Goal: Task Accomplishment & Management: Manage account settings

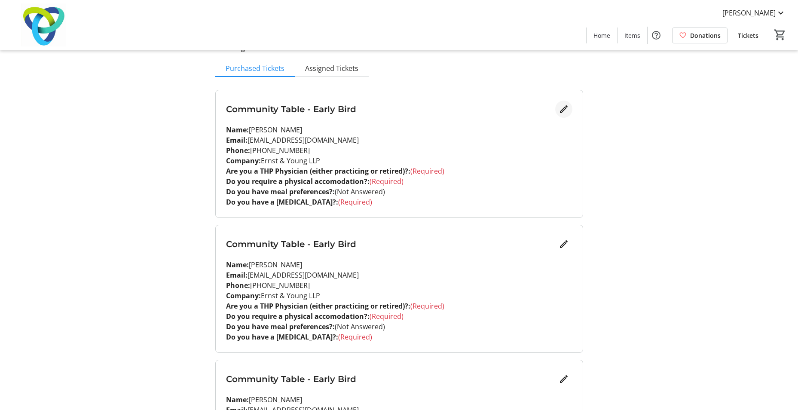
scroll to position [86, 0]
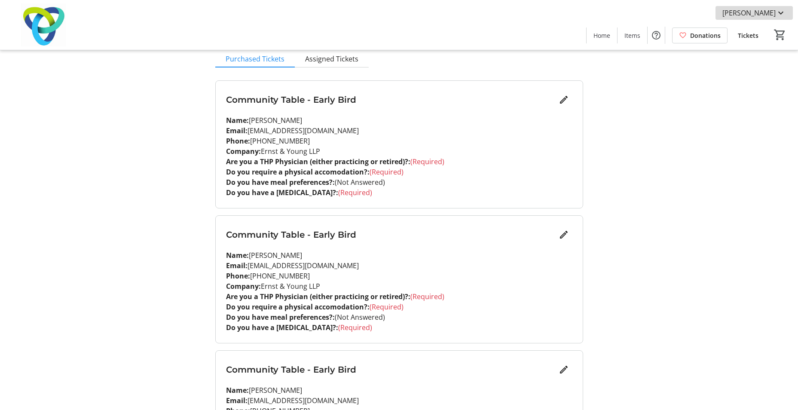
click at [776, 11] on span "[PERSON_NAME]" at bounding box center [749, 13] width 53 height 10
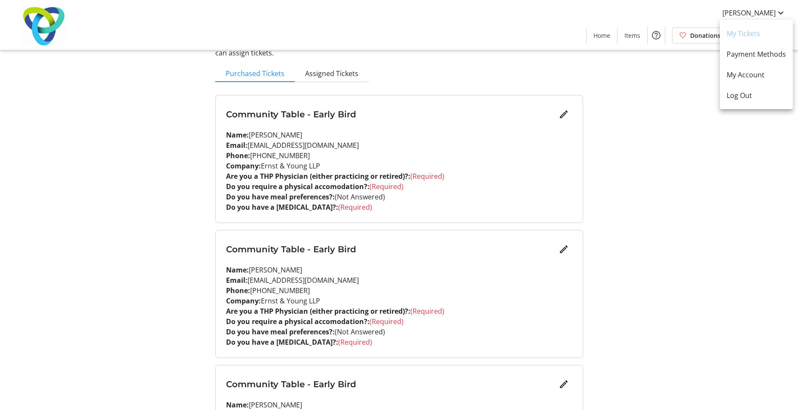
scroll to position [71, 0]
click at [565, 113] on div at bounding box center [399, 205] width 798 height 410
click at [563, 116] on mat-icon "Edit" at bounding box center [564, 115] width 10 height 10
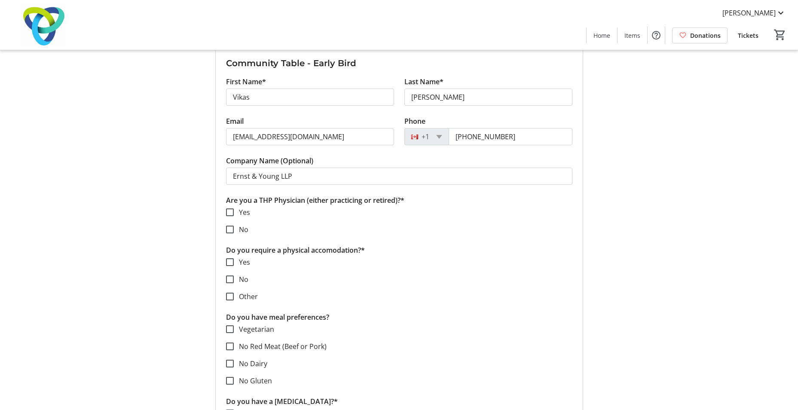
scroll to position [121, 0]
click at [227, 230] on input "No" at bounding box center [230, 229] width 8 height 8
checkbox input "true"
click at [230, 276] on input "No" at bounding box center [230, 279] width 8 height 8
checkbox input "true"
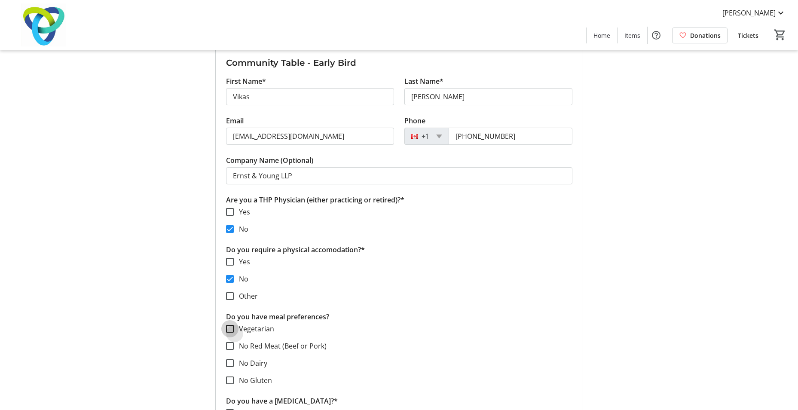
click at [229, 329] on input "Vegetarian" at bounding box center [230, 329] width 8 height 8
checkbox input "true"
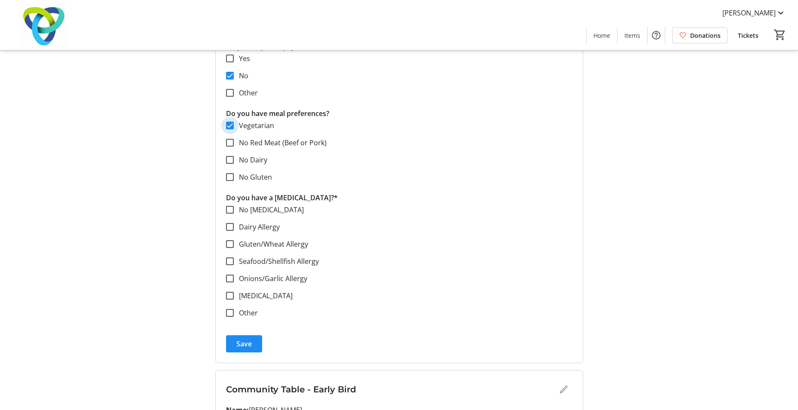
scroll to position [326, 0]
click at [228, 209] on input "No Allergies" at bounding box center [230, 208] width 8 height 8
checkbox input "true"
click at [251, 340] on span "Save" at bounding box center [243, 342] width 15 height 10
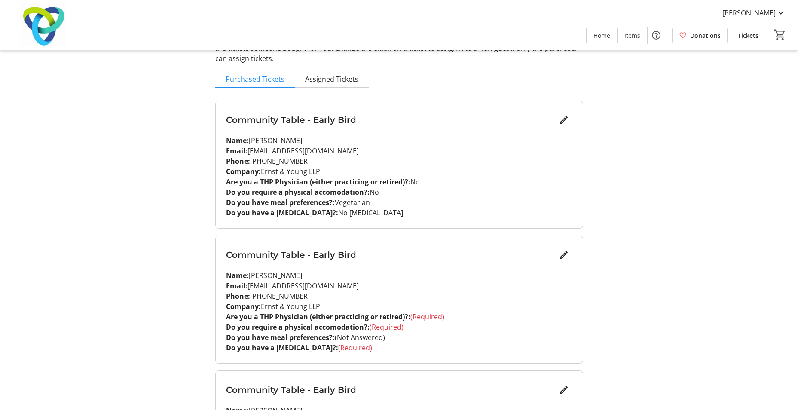
scroll to position [71, 0]
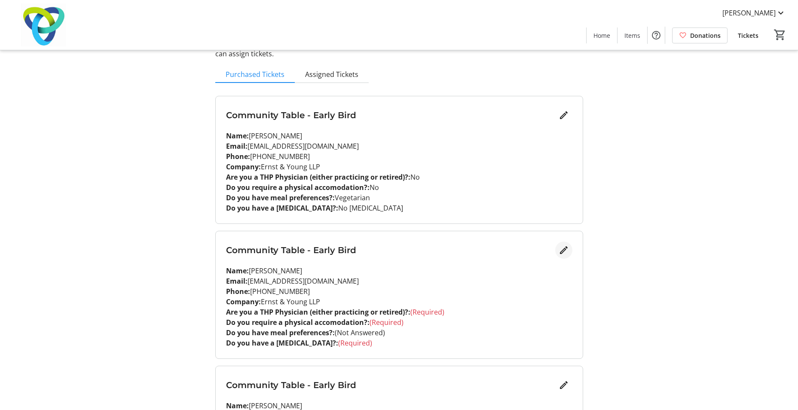
click at [562, 250] on mat-icon "Edit" at bounding box center [564, 250] width 10 height 10
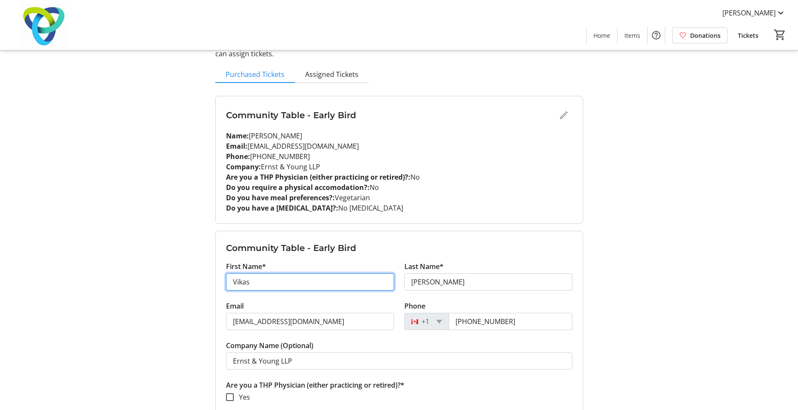
click at [296, 290] on input "Vikas" at bounding box center [310, 281] width 168 height 17
type input "Karina"
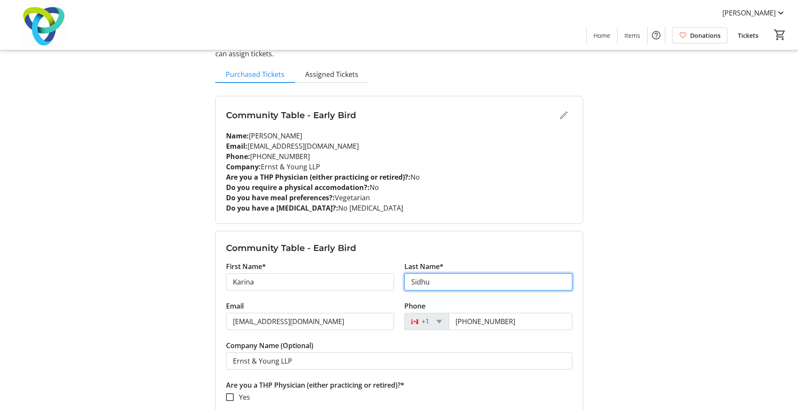
type input "Sidhu"
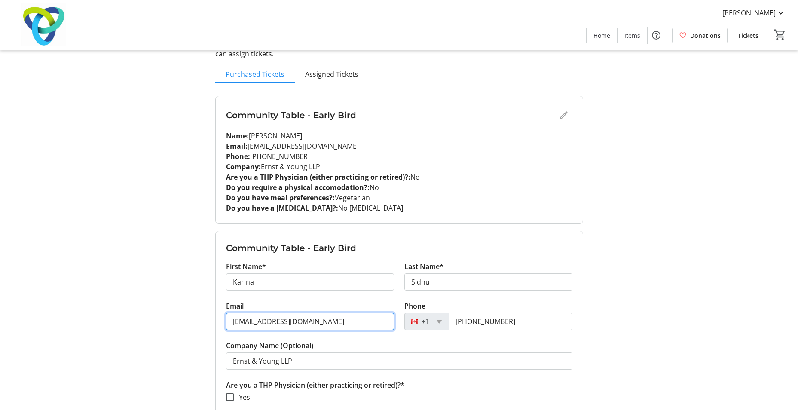
click at [330, 330] on input "vikas.sharma5@ca.ey.com" at bounding box center [310, 321] width 168 height 17
drag, startPoint x: 335, startPoint y: 325, endPoint x: 196, endPoint y: 300, distance: 141.2
paste input "Karina Sidhu <karina.sidhu@mfsg.com>"
type input "karina.sidhu@mfsg.com"
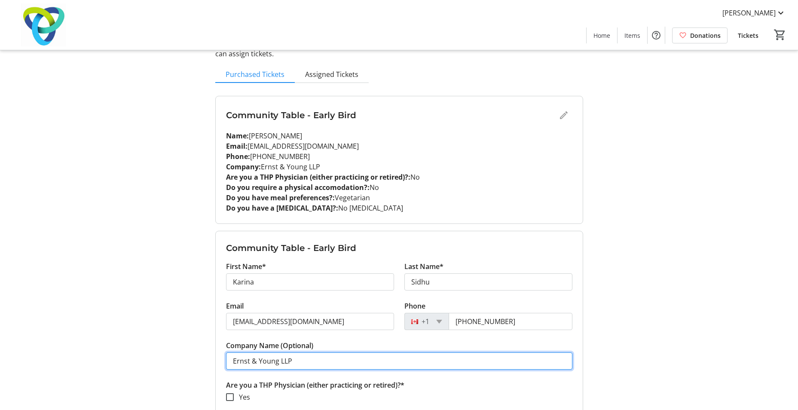
click at [319, 362] on input "Ernst & Young LLP" at bounding box center [399, 361] width 347 height 17
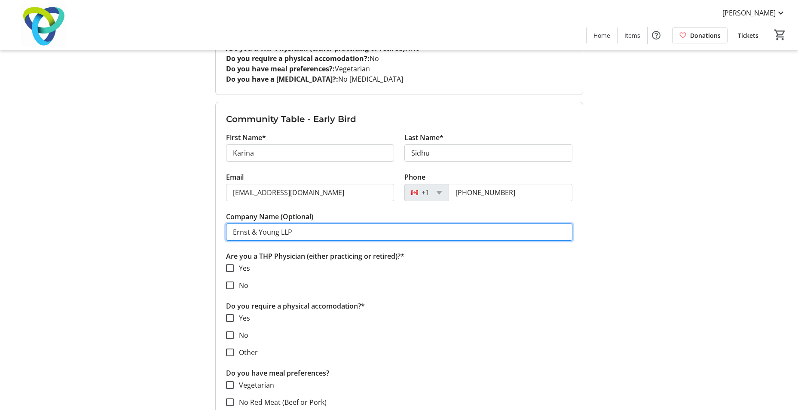
scroll to position [200, 0]
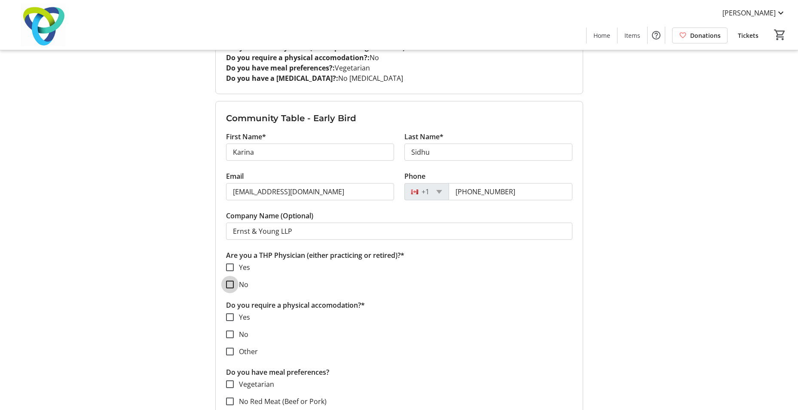
click at [230, 282] on input "No" at bounding box center [230, 285] width 8 height 8
checkbox input "true"
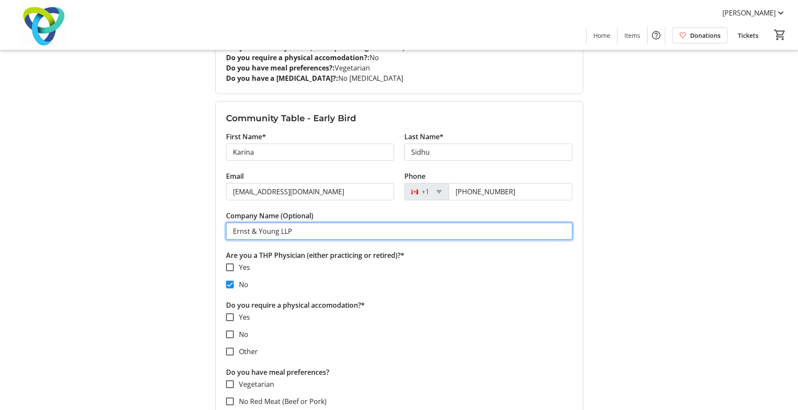
drag, startPoint x: 314, startPoint y: 234, endPoint x: 150, endPoint y: 209, distance: 165.8
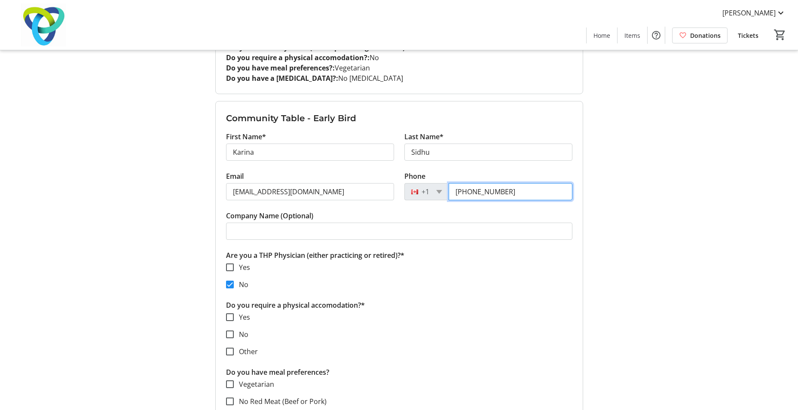
click at [520, 193] on input "(647) 897-1044" at bounding box center [511, 191] width 124 height 17
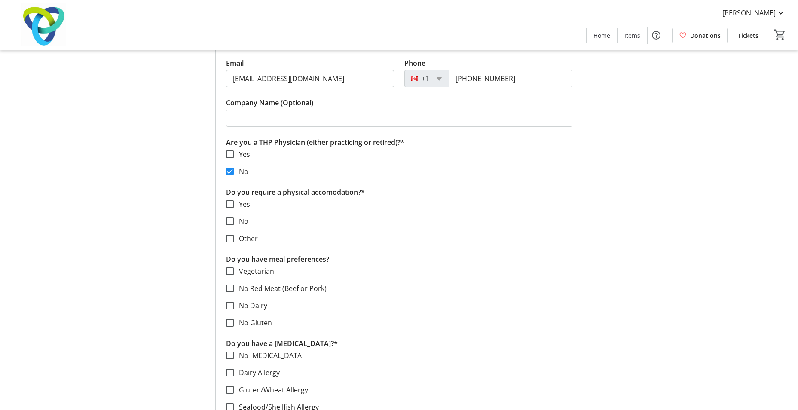
scroll to position [316, 0]
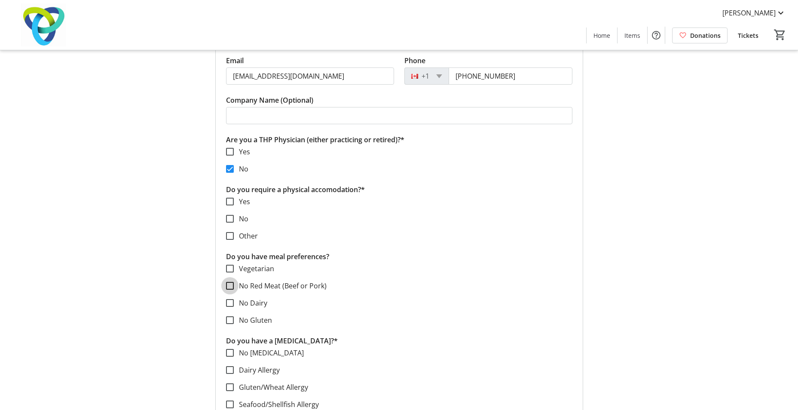
click at [231, 288] on input "No Red Meat (Beef or Pork)" at bounding box center [230, 286] width 8 height 8
checkbox input "true"
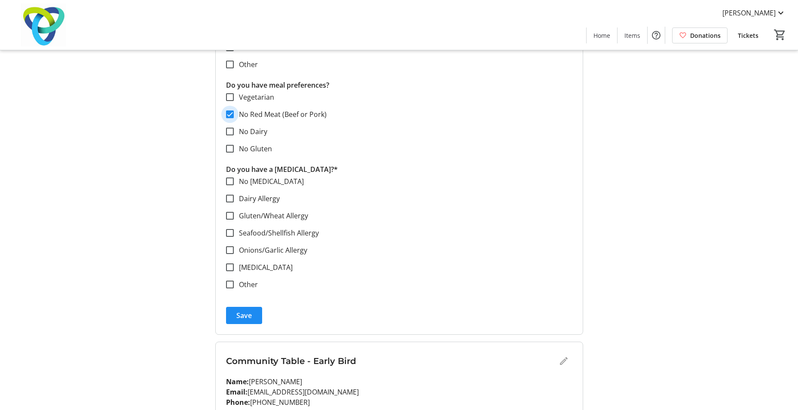
scroll to position [488, 0]
click at [231, 178] on input "No Allergies" at bounding box center [230, 181] width 8 height 8
checkbox input "true"
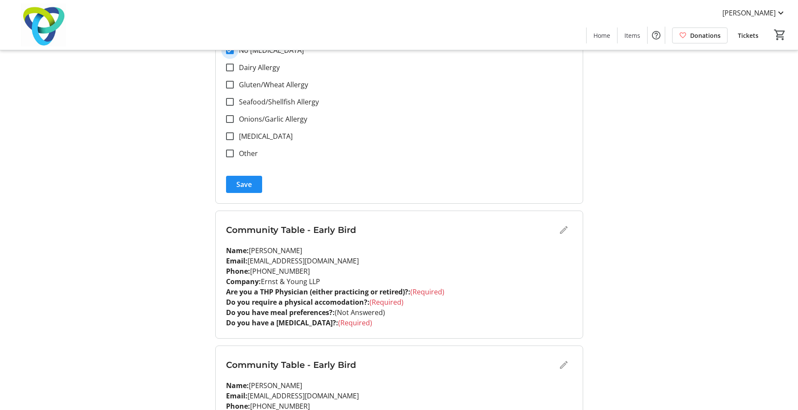
scroll to position [619, 0]
click at [562, 228] on div "Community Table - Early Bird" at bounding box center [399, 229] width 347 height 17
click at [565, 230] on div "Community Table - Early Bird" at bounding box center [399, 229] width 347 height 17
click at [632, 290] on div "My Event Tickets Here you can enter guest details for each ticket. Purchased ti…" at bounding box center [400, 349] width 568 height 1937
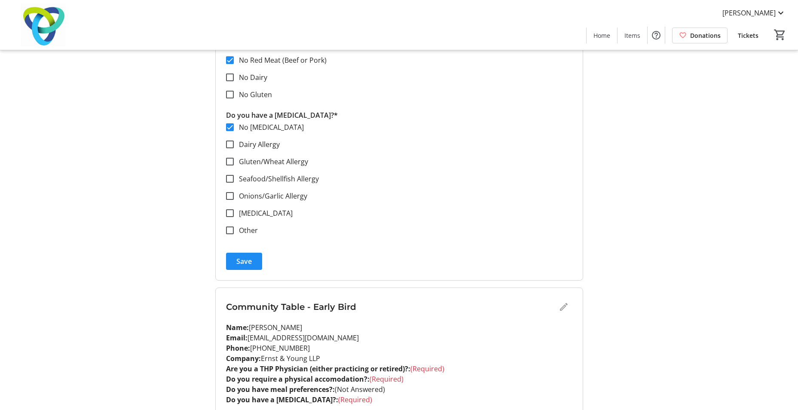
scroll to position [547, 0]
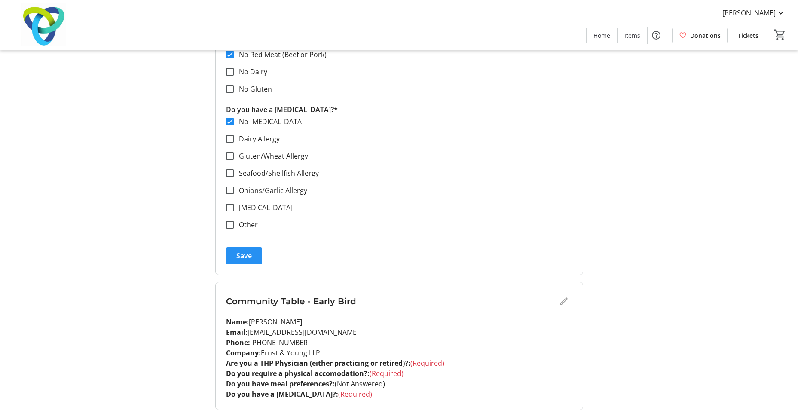
click at [247, 255] on span "Save" at bounding box center [243, 256] width 15 height 10
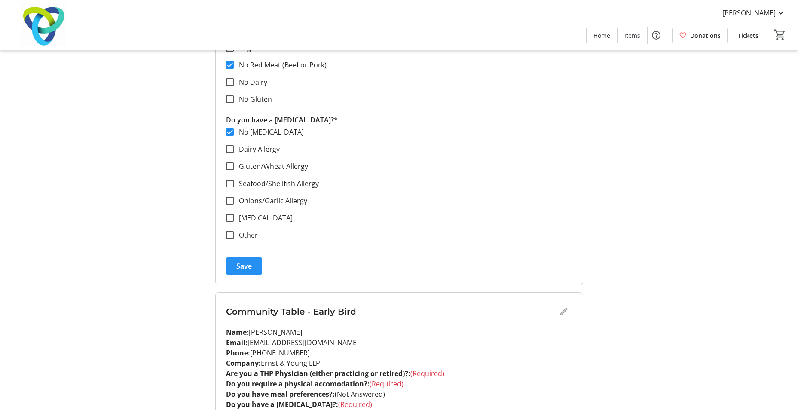
click at [250, 266] on span "Save" at bounding box center [243, 266] width 15 height 10
click at [256, 265] on span "submit" at bounding box center [244, 266] width 36 height 21
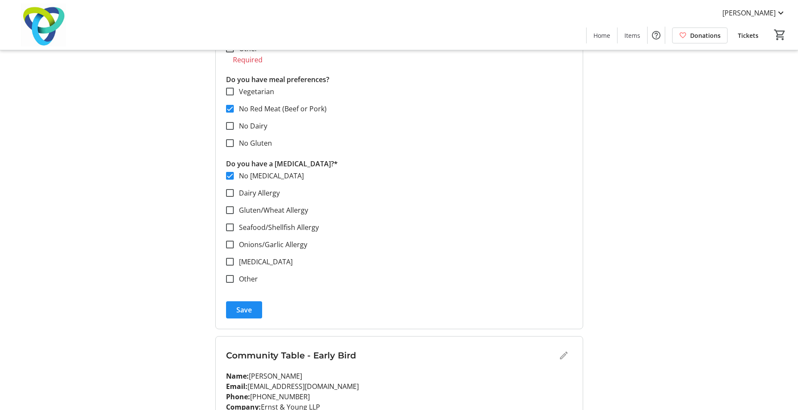
scroll to position [504, 0]
click at [244, 304] on span "Save" at bounding box center [243, 309] width 15 height 10
click at [565, 356] on div "Community Table - Early Bird" at bounding box center [399, 355] width 347 height 17
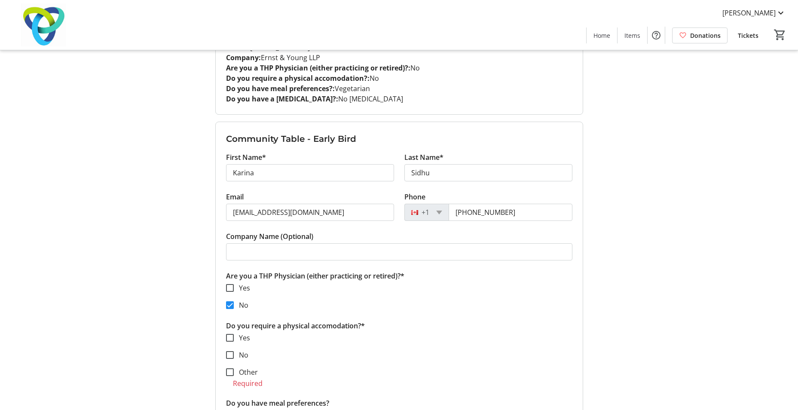
scroll to position [181, 0]
click at [335, 216] on input "karina.sidhu@mfsg.com" at bounding box center [310, 211] width 168 height 17
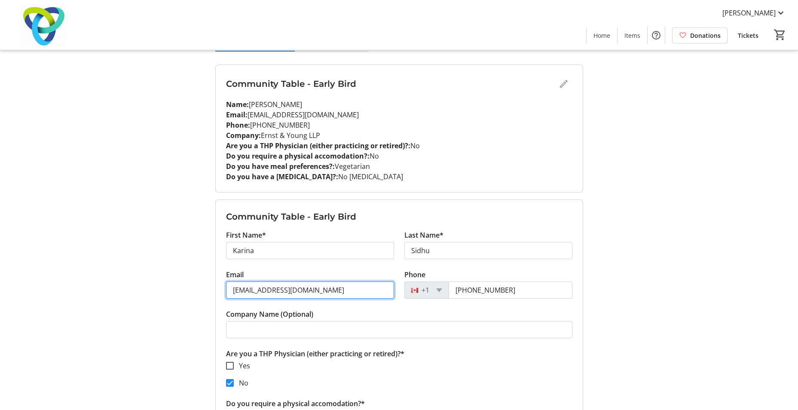
scroll to position [102, 0]
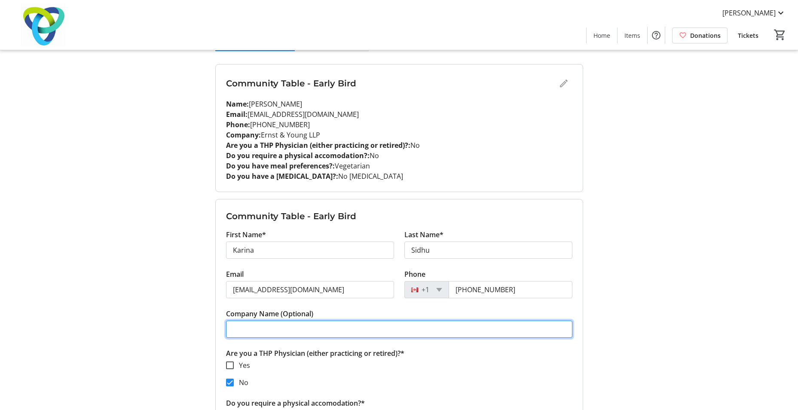
click at [291, 331] on input "Company Name (Optional)" at bounding box center [399, 329] width 347 height 17
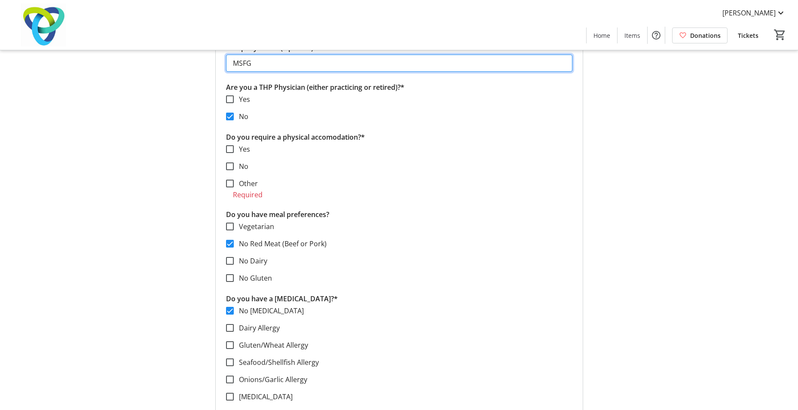
scroll to position [370, 0]
type input "MSFG"
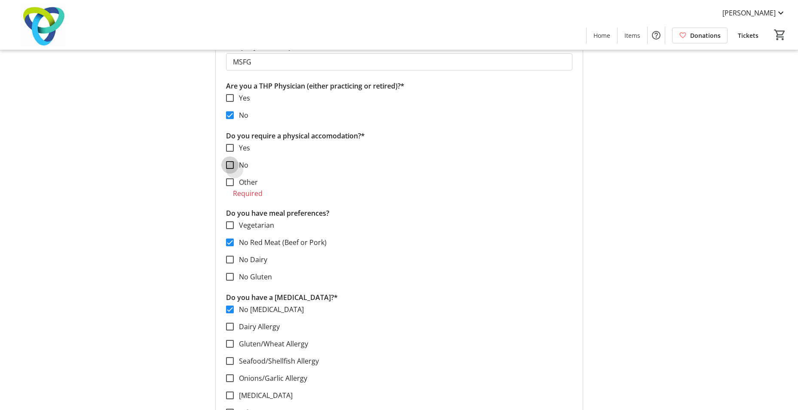
click at [228, 163] on input "No" at bounding box center [230, 165] width 8 height 8
checkbox input "true"
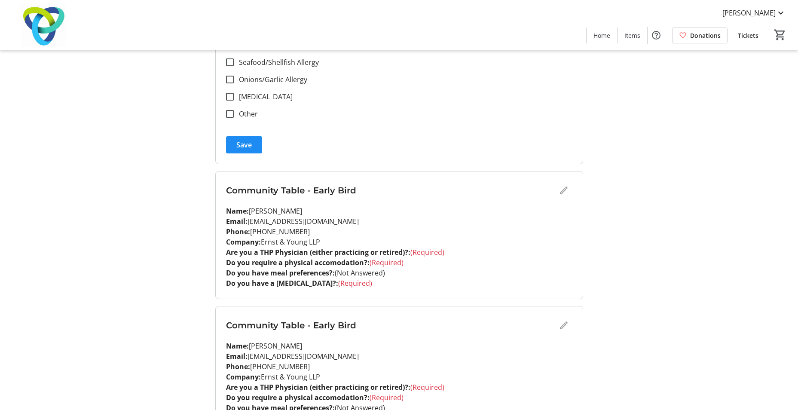
scroll to position [669, 0]
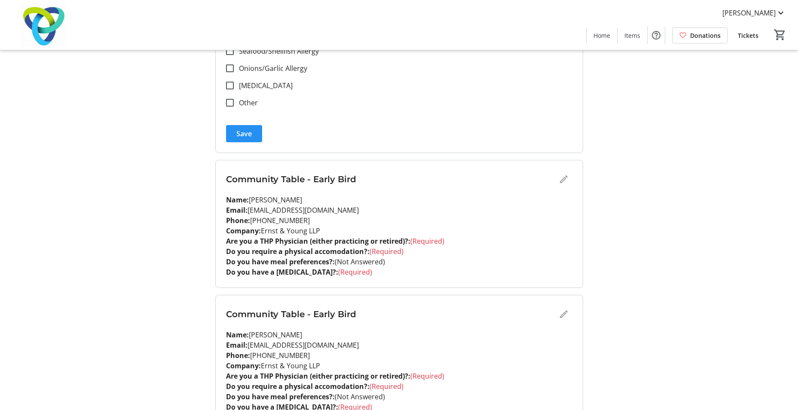
click at [241, 125] on span "submit" at bounding box center [244, 133] width 36 height 21
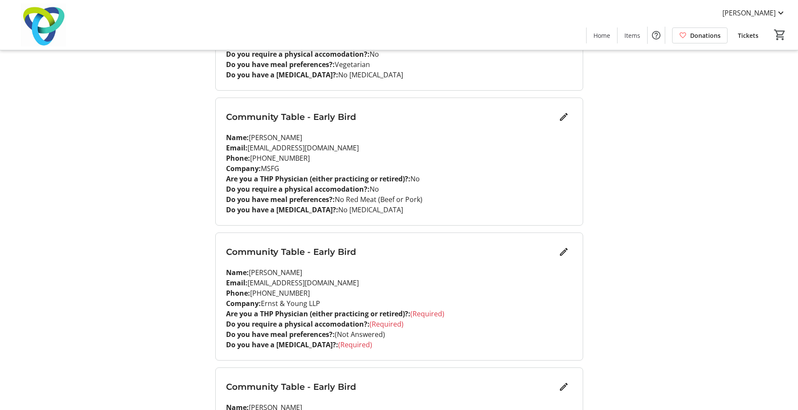
scroll to position [204, 0]
click at [568, 247] on mat-icon "Edit" at bounding box center [564, 251] width 10 height 10
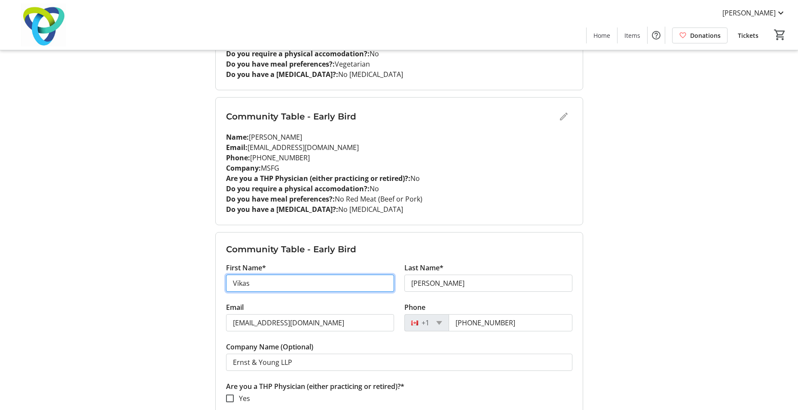
drag, startPoint x: 271, startPoint y: 285, endPoint x: 206, endPoint y: 273, distance: 66.0
type input "Vijay"
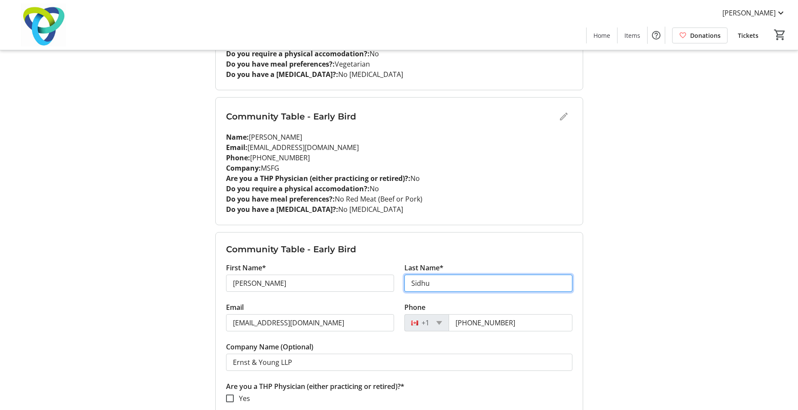
type input "Sidhu"
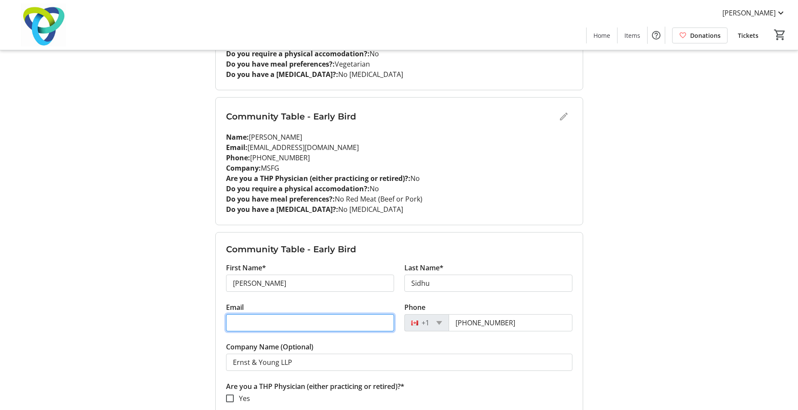
type input "vikas.sharma5@ca.ey.com"
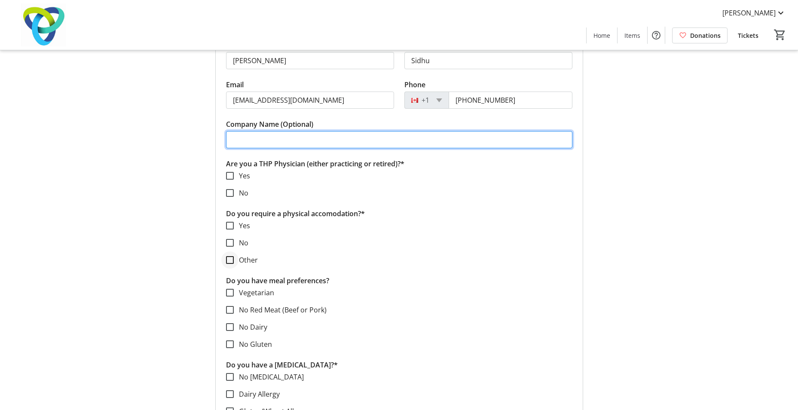
scroll to position [427, 0]
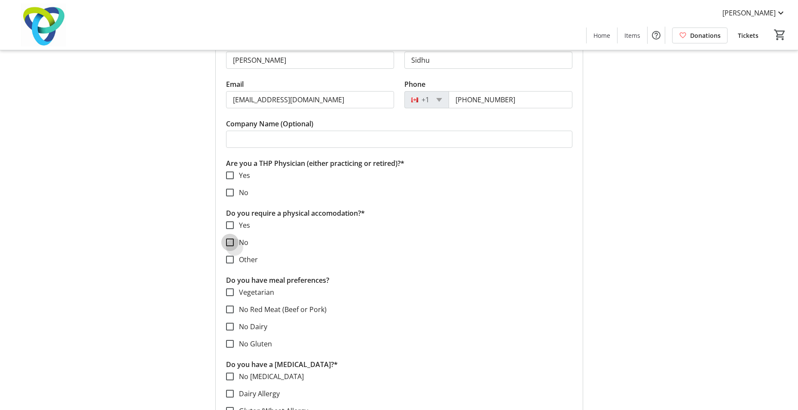
click at [229, 245] on input "No" at bounding box center [230, 243] width 8 height 8
checkbox input "true"
click at [230, 193] on input "No" at bounding box center [230, 193] width 8 height 8
checkbox input "true"
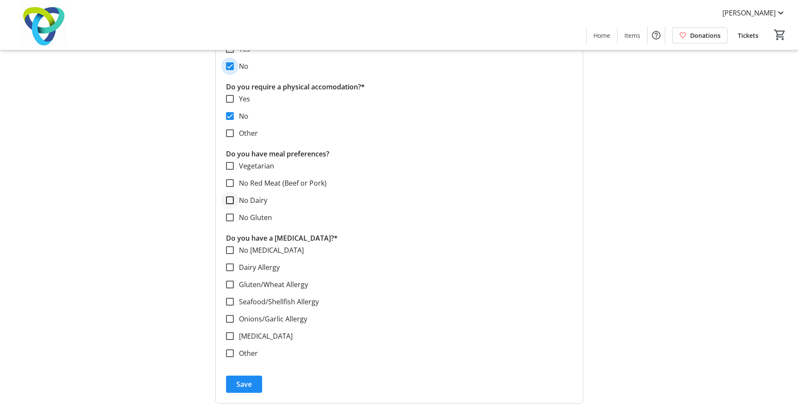
scroll to position [554, 0]
click at [230, 253] on input "No Allergies" at bounding box center [230, 250] width 8 height 8
checkbox input "true"
click at [247, 378] on span "submit" at bounding box center [244, 384] width 36 height 21
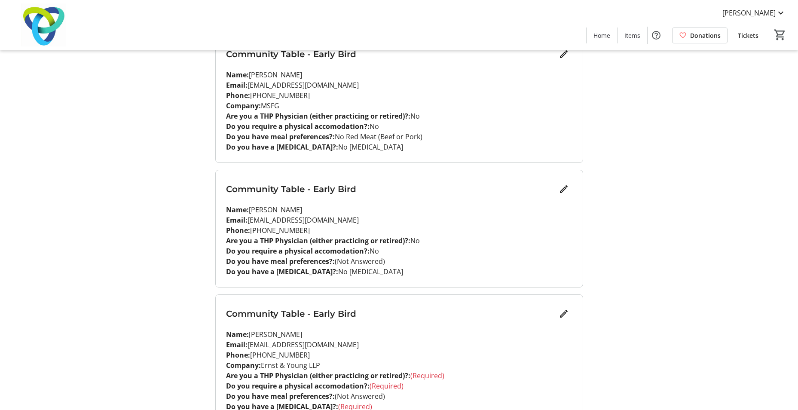
scroll to position [267, 0]
click at [561, 317] on mat-icon "Edit" at bounding box center [564, 313] width 10 height 10
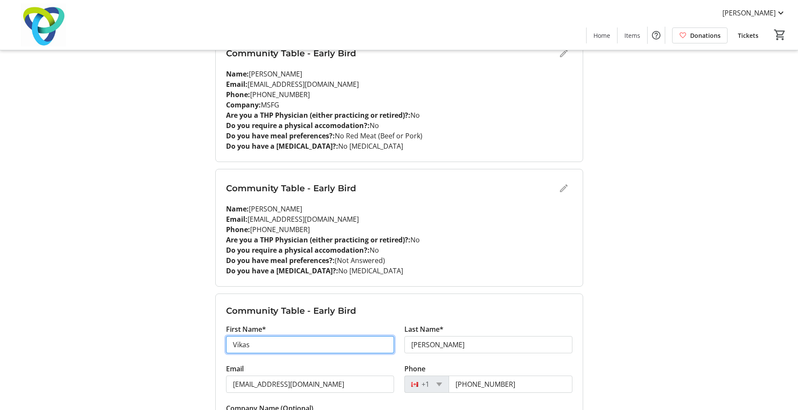
drag, startPoint x: 272, startPoint y: 347, endPoint x: 211, endPoint y: 340, distance: 61.4
type input "Kumar"
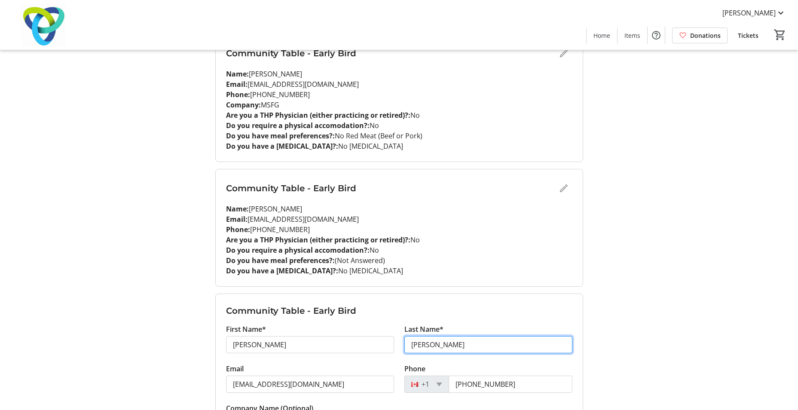
type input "Sidhartha"
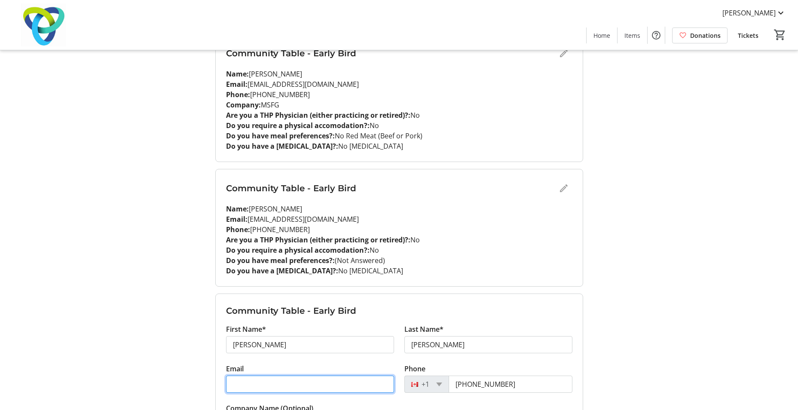
click at [251, 384] on input "Email" at bounding box center [310, 384] width 168 height 17
paste input "Kumar.Sidhartha@bmo.com <kumar.sidhartha@bmo.com>"
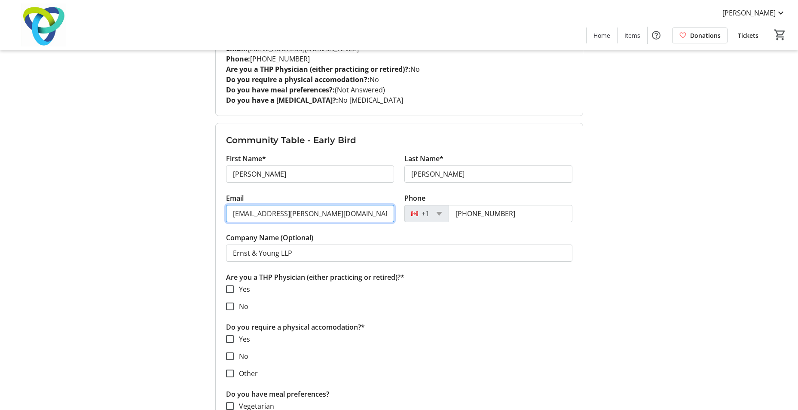
scroll to position [440, 0]
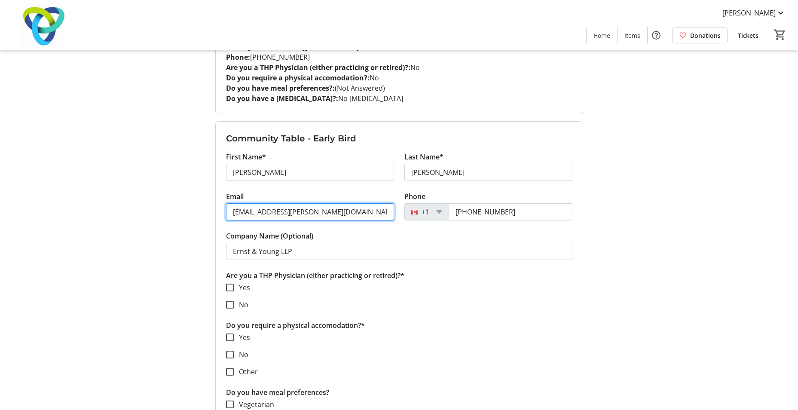
type input "kumar.sidhartha@bmo.com"
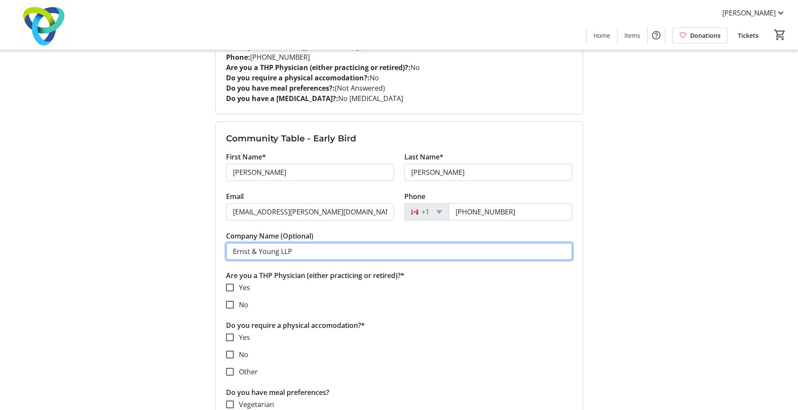
drag, startPoint x: 310, startPoint y: 253, endPoint x: 184, endPoint y: 228, distance: 127.6
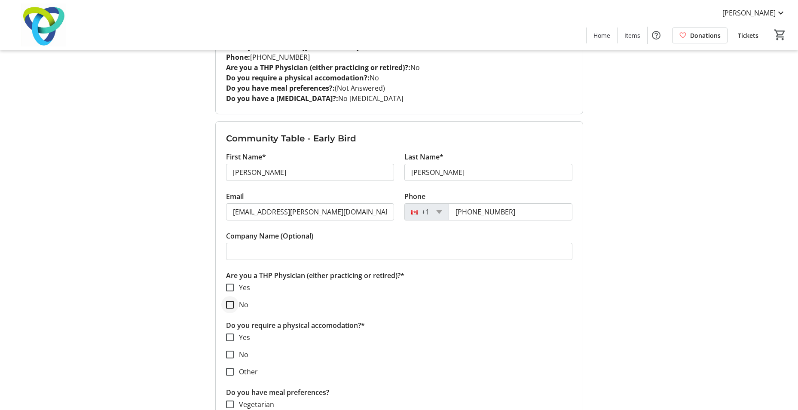
click at [225, 307] on div at bounding box center [230, 305] width 21 height 21
checkbox input "true"
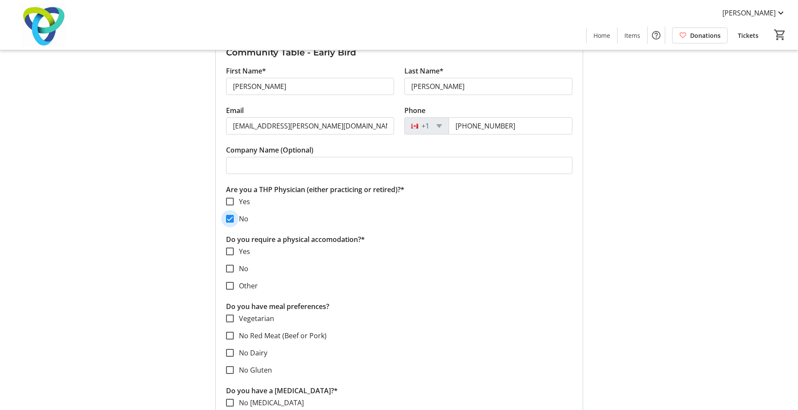
scroll to position [527, 0]
click at [229, 269] on input "No" at bounding box center [230, 268] width 8 height 8
checkbox input "true"
click at [228, 334] on input "No Red Meat (Beef or Pork)" at bounding box center [230, 335] width 8 height 8
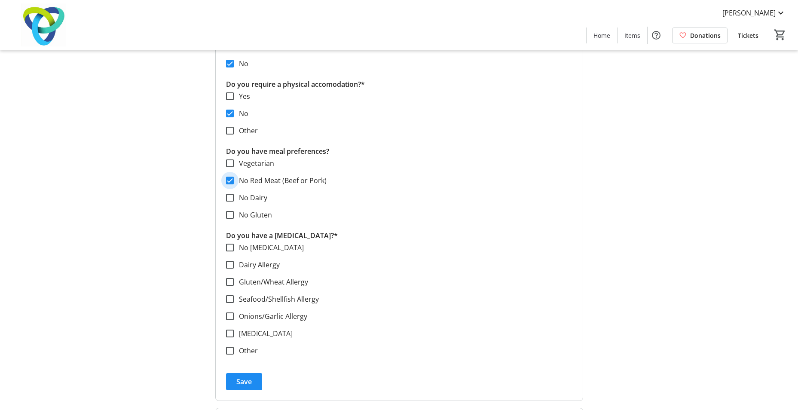
scroll to position [682, 0]
click at [224, 178] on div at bounding box center [230, 180] width 21 height 21
checkbox input "false"
click at [245, 383] on span "Save" at bounding box center [243, 381] width 15 height 10
click at [229, 250] on input "No Allergies" at bounding box center [230, 247] width 8 height 8
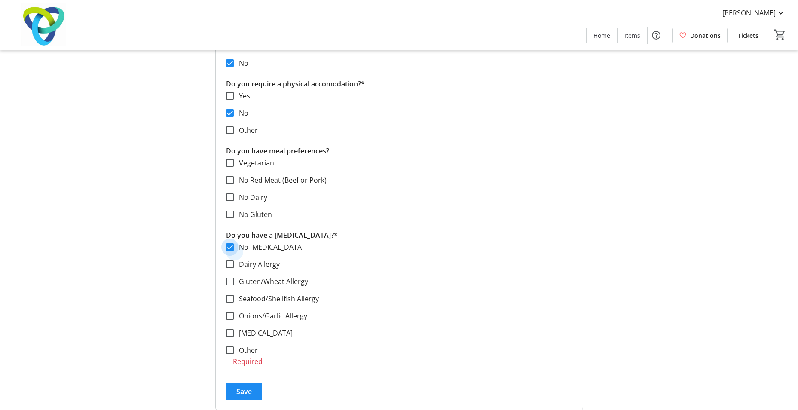
checkbox input "true"
click at [246, 383] on span "Save" at bounding box center [243, 381] width 15 height 10
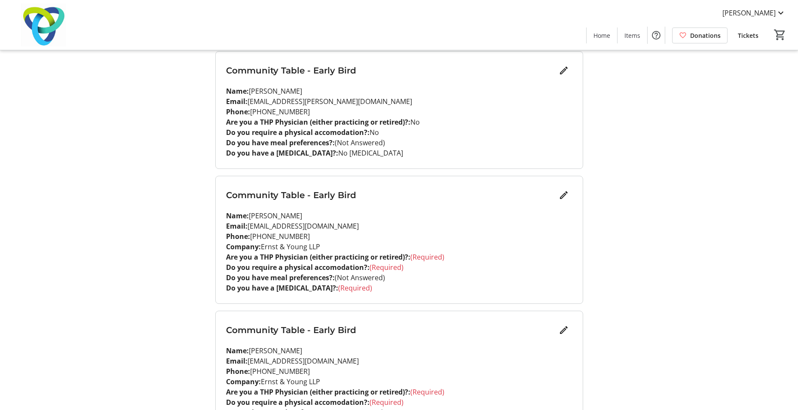
scroll to position [510, 0]
click at [560, 197] on mat-icon "Edit" at bounding box center [564, 195] width 10 height 10
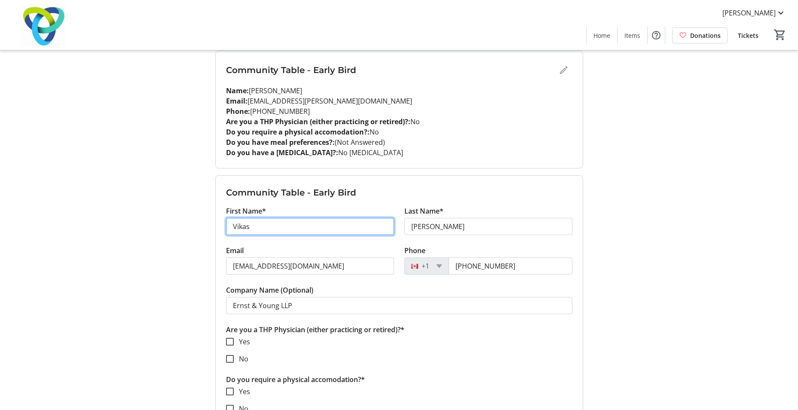
drag, startPoint x: 282, startPoint y: 231, endPoint x: 168, endPoint y: 219, distance: 114.6
type input "Puneet"
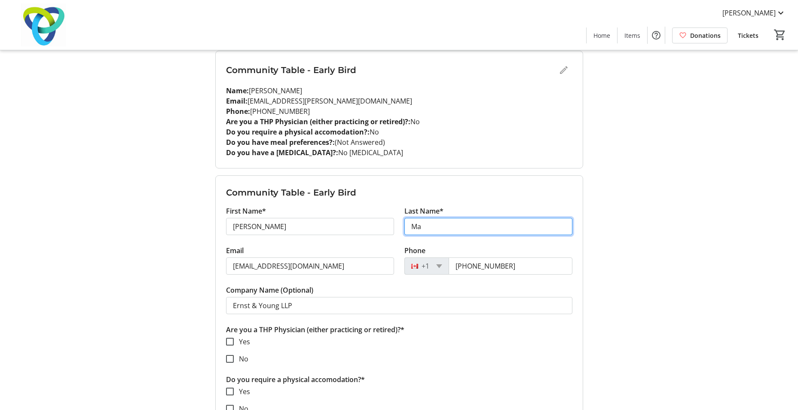
click at [442, 232] on input "Ma" at bounding box center [489, 226] width 168 height 17
type input "Mann"
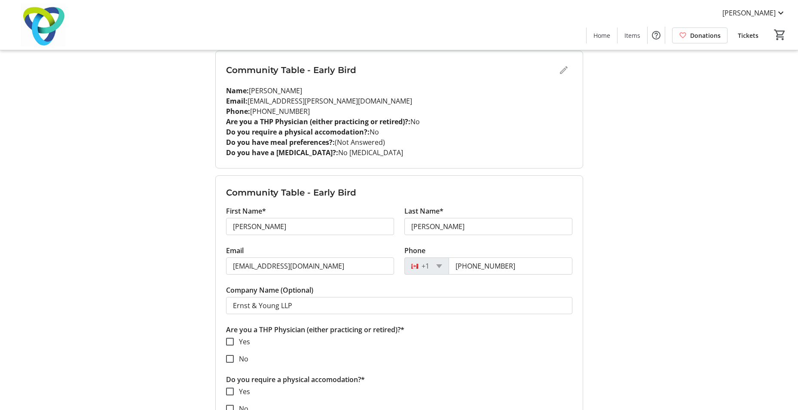
click at [442, 232] on input "Mann" at bounding box center [489, 226] width 168 height 17
drag, startPoint x: 324, startPoint y: 264, endPoint x: 206, endPoint y: 254, distance: 118.6
paste input "Puneet Mann <Puneet.Mann@ca.ey.com>"
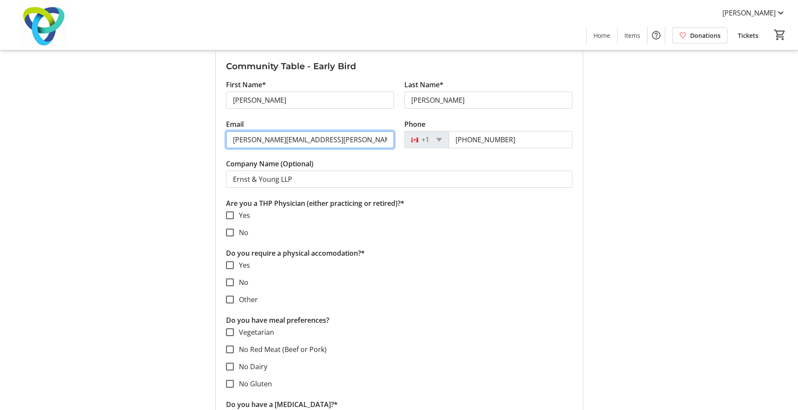
scroll to position [637, 0]
type input "Puneet.Mann@ca.ey.com"
click at [229, 231] on input "No" at bounding box center [230, 232] width 8 height 8
checkbox input "true"
click at [230, 280] on input "No" at bounding box center [230, 282] width 8 height 8
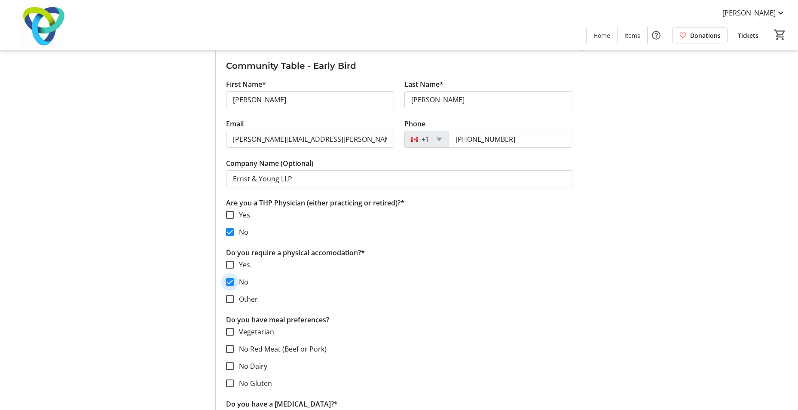
checkbox input "true"
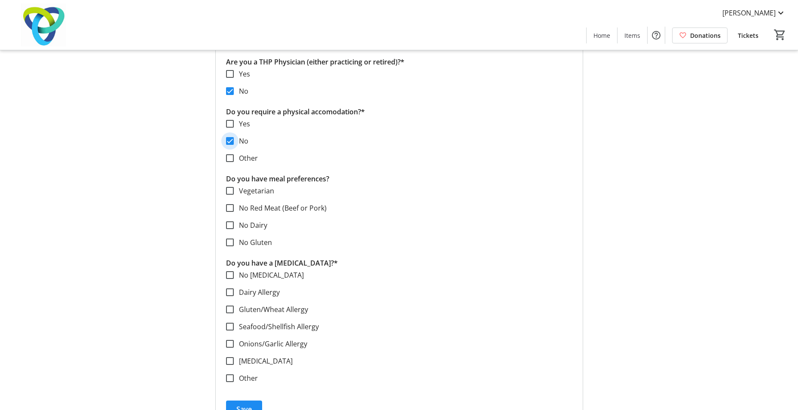
scroll to position [780, 0]
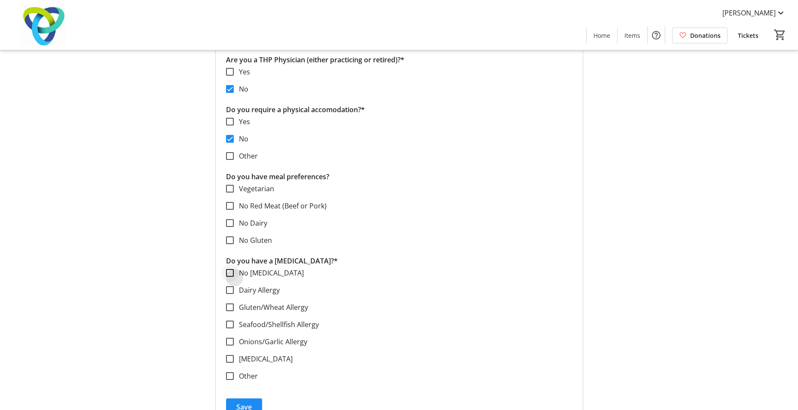
click at [231, 266] on div at bounding box center [230, 273] width 21 height 21
checkbox input "true"
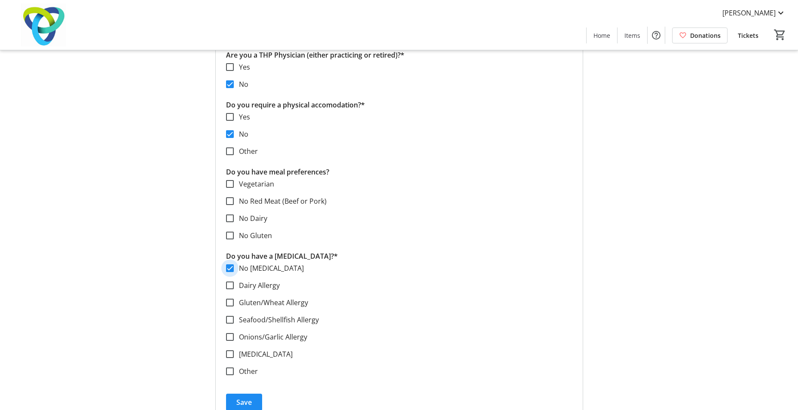
scroll to position [786, 0]
click at [246, 397] on span "Save" at bounding box center [243, 401] width 15 height 10
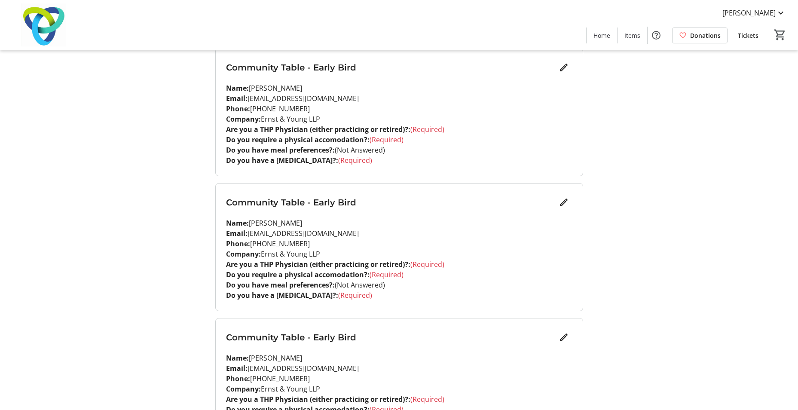
scroll to position [1043, 0]
click at [562, 203] on mat-icon "Edit" at bounding box center [564, 202] width 10 height 10
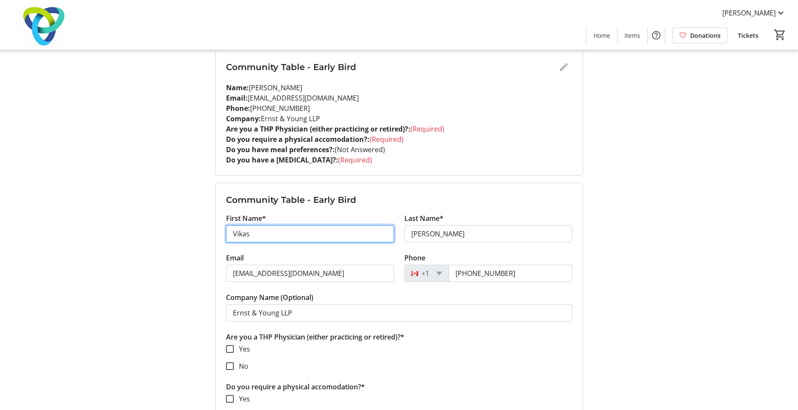
drag, startPoint x: 255, startPoint y: 237, endPoint x: 199, endPoint y: 235, distance: 56.4
type input "Avninder"
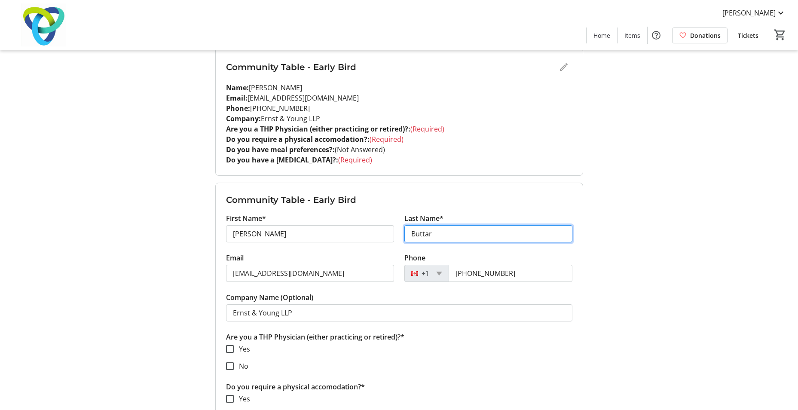
type input "Buttar"
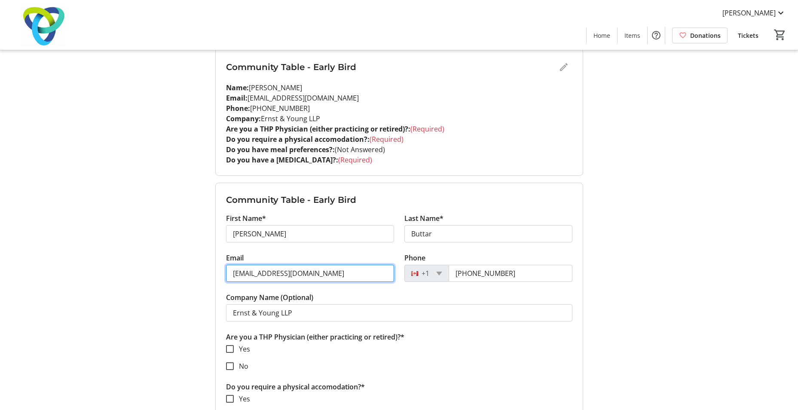
click at [334, 277] on input "vikas.sharma5@ca.ey.com" at bounding box center [310, 273] width 168 height 17
drag, startPoint x: 338, startPoint y: 273, endPoint x: 153, endPoint y: 284, distance: 185.2
paste input "Buttar, Avninder <abuttar@elementcorp.com>"
type input "abuttar@elementcorp.com"
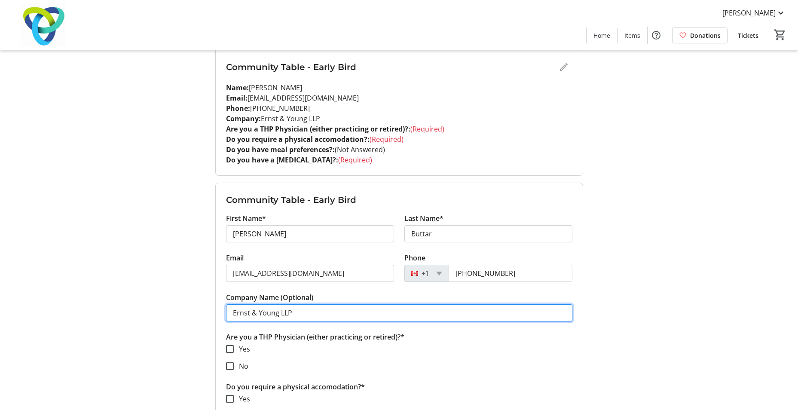
drag, startPoint x: 256, startPoint y: 303, endPoint x: 133, endPoint y: 267, distance: 127.9
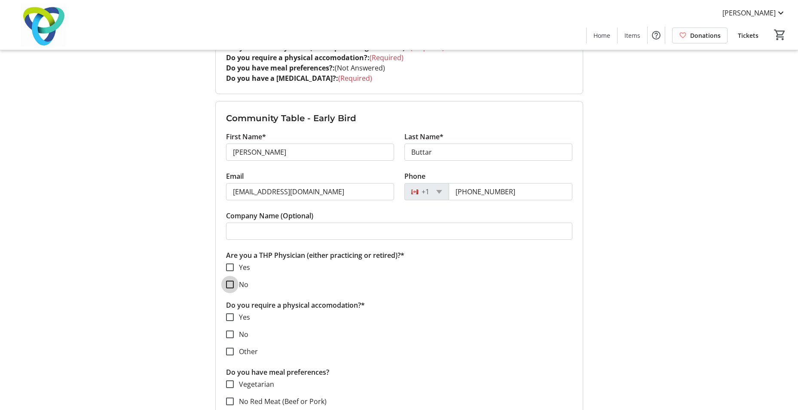
click at [229, 283] on input "No" at bounding box center [230, 285] width 8 height 8
checkbox input "true"
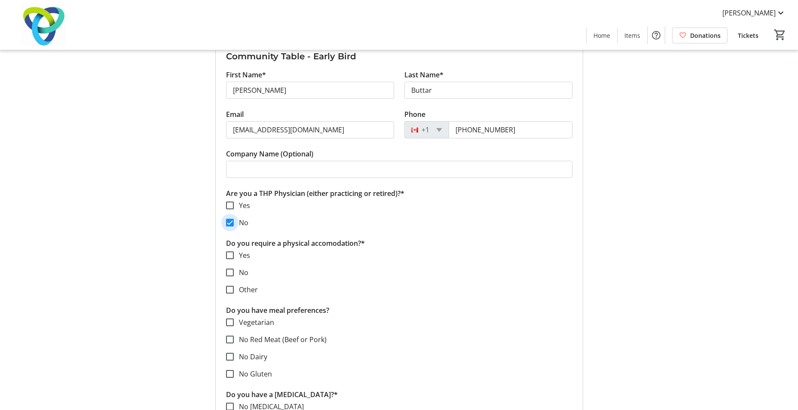
scroll to position [1187, 0]
click at [229, 276] on div at bounding box center [230, 272] width 21 height 21
checkbox input "true"
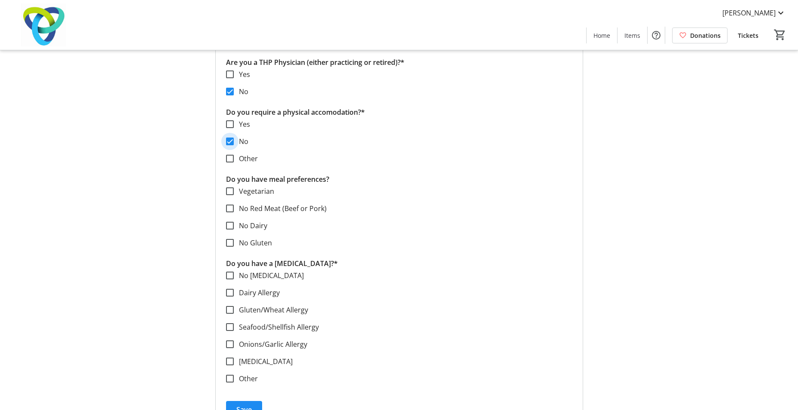
scroll to position [1318, 0]
click at [229, 276] on input "No Allergies" at bounding box center [230, 275] width 8 height 8
checkbox input "true"
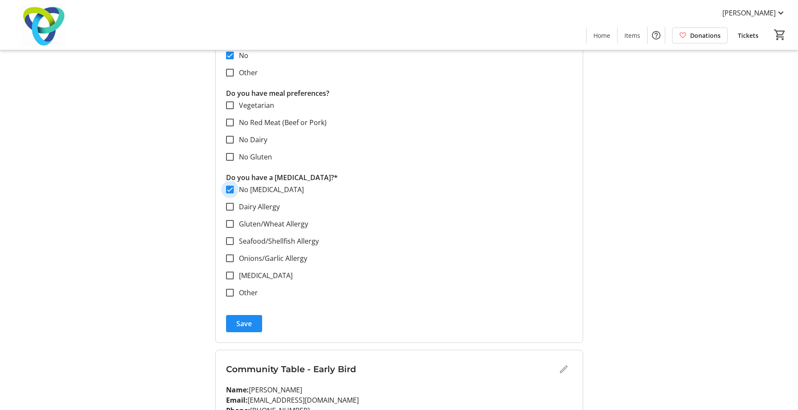
scroll to position [1404, 0]
click at [251, 335] on form "Community Table - Early Bird First Name* Avninder Last Name* Buttar Email abutt…" at bounding box center [399, 82] width 367 height 520
click at [246, 326] on span "Save" at bounding box center [243, 323] width 15 height 10
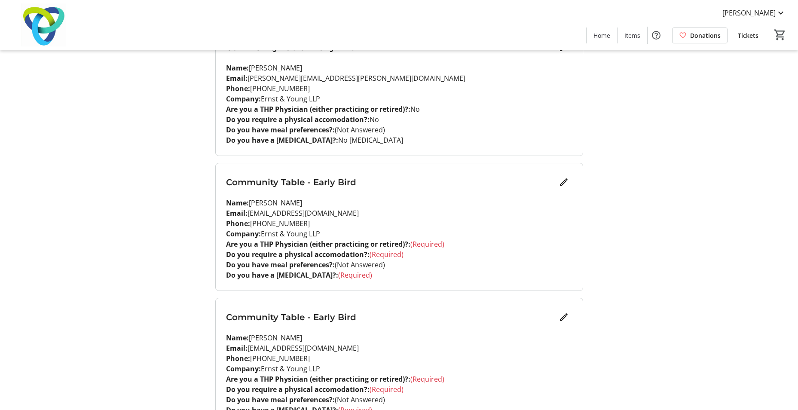
scroll to position [660, 0]
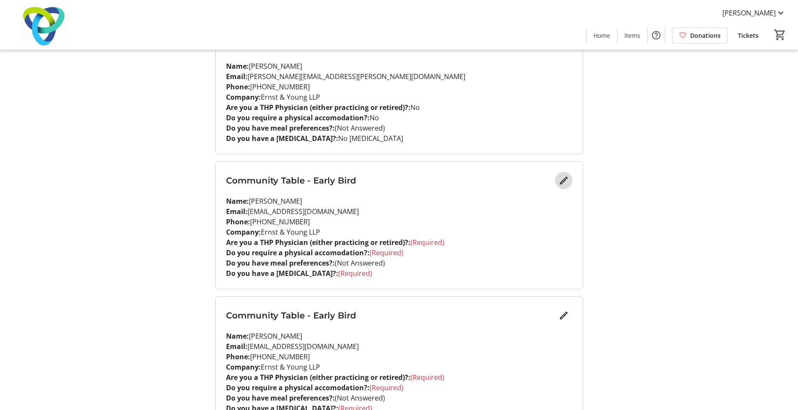
click at [563, 181] on mat-icon "Edit" at bounding box center [564, 180] width 10 height 10
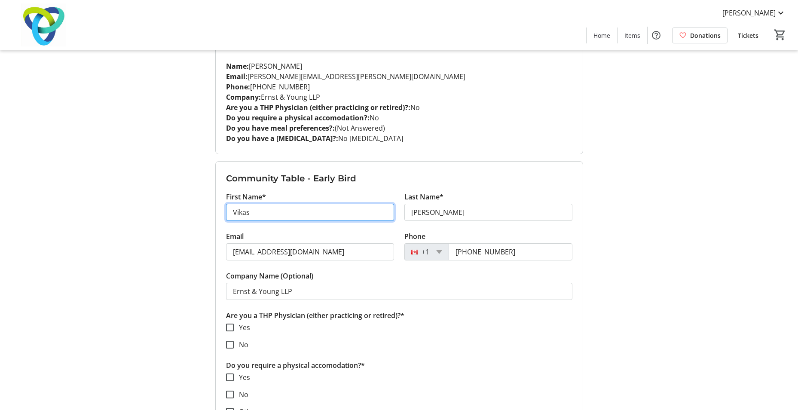
click at [243, 214] on input "Vikas" at bounding box center [310, 212] width 168 height 17
type input "Crystal"
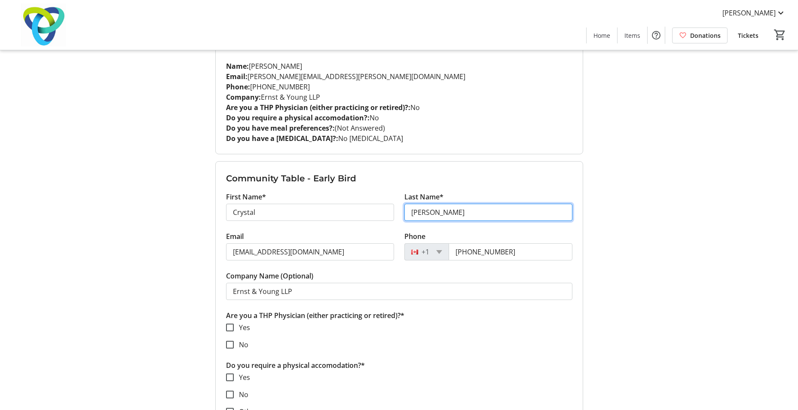
type input "Chen"
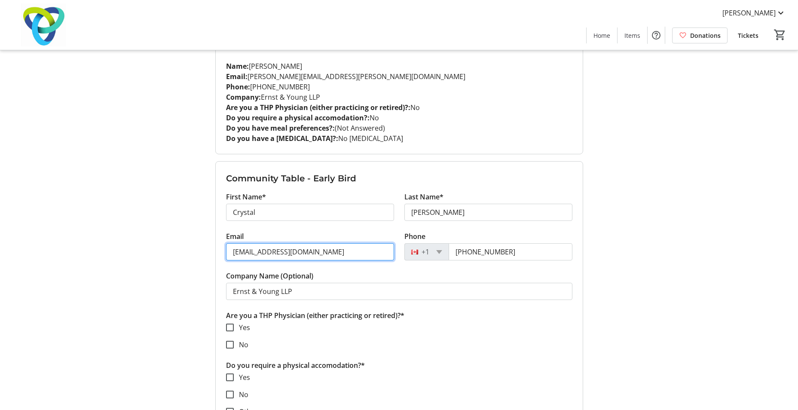
click at [347, 255] on input "vikas.sharma5@ca.ey.com" at bounding box center [310, 251] width 168 height 17
drag, startPoint x: 347, startPoint y: 255, endPoint x: 208, endPoint y: 213, distance: 144.9
click at [208, 213] on div "My Event Tickets Here you can enter guest details for each ticket. Purchased ti…" at bounding box center [400, 293] width 568 height 1906
paste input "Crystal Chen <Crystal.Chen@ca.ey.com>"
type input "Crystal.Chen@ca.ey.com"
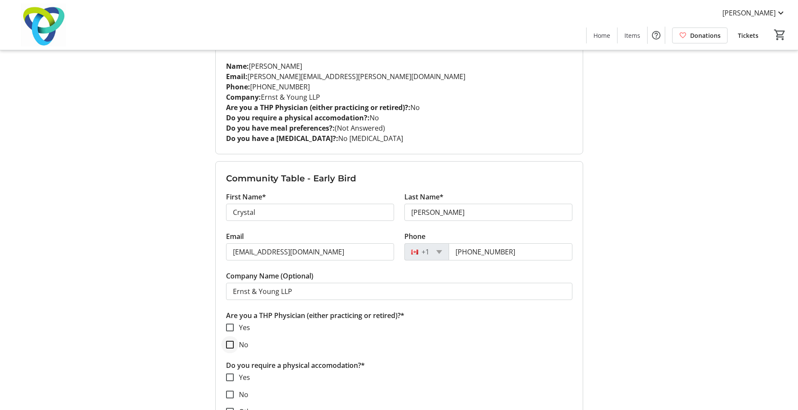
click at [231, 350] on div at bounding box center [230, 345] width 21 height 21
checkbox input "true"
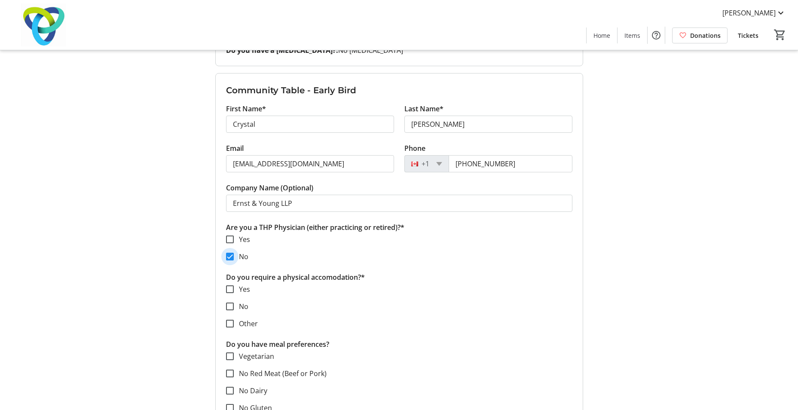
scroll to position [750, 0]
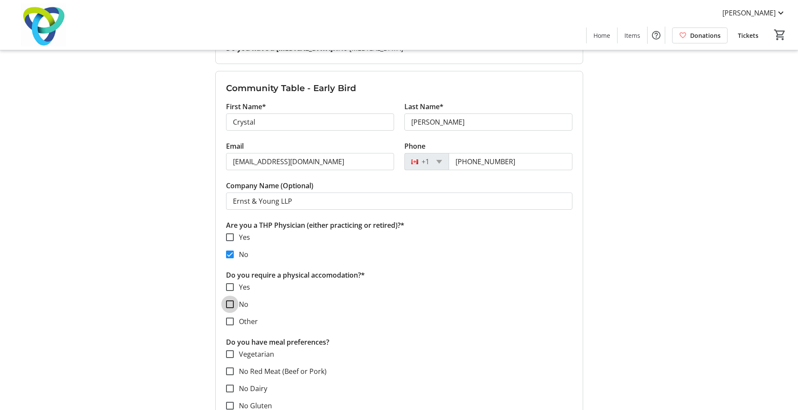
click at [229, 308] on input "No" at bounding box center [230, 305] width 8 height 8
checkbox input "true"
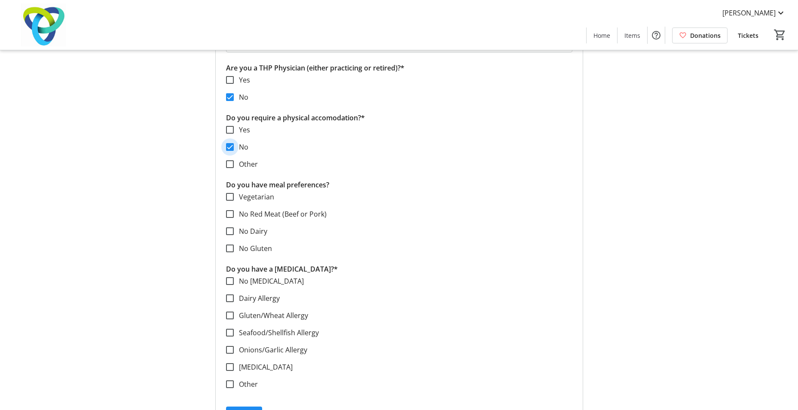
scroll to position [908, 0]
click at [231, 282] on input "No Allergies" at bounding box center [230, 281] width 8 height 8
checkbox input "true"
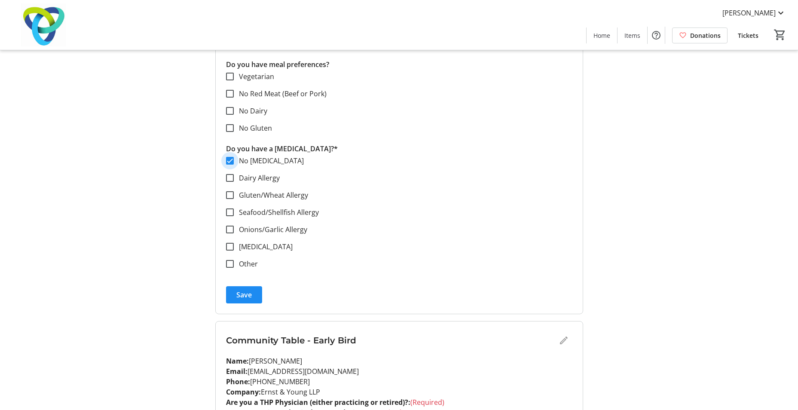
scroll to position [1033, 0]
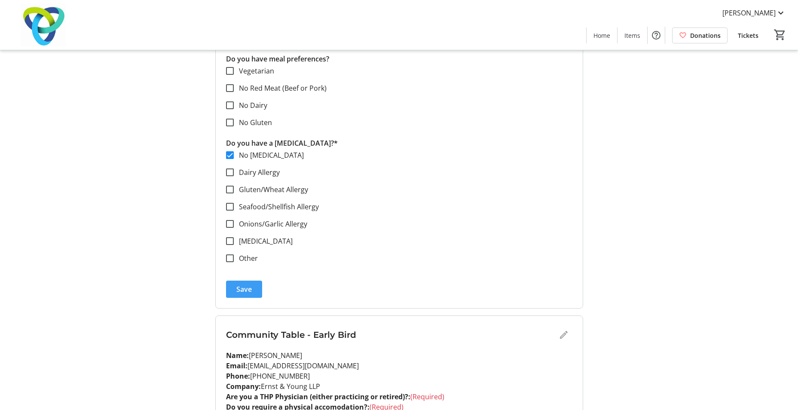
click at [237, 284] on span "submit" at bounding box center [244, 289] width 36 height 21
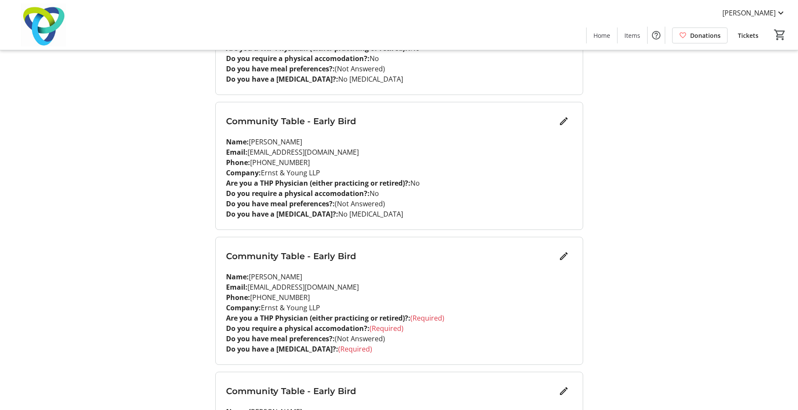
scroll to position [719, 0]
click at [563, 258] on mat-icon "Edit" at bounding box center [564, 257] width 10 height 10
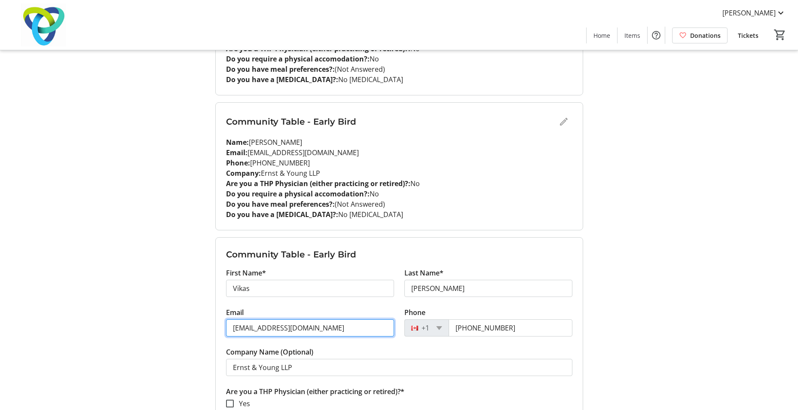
drag, startPoint x: 322, startPoint y: 327, endPoint x: 145, endPoint y: 310, distance: 177.9
click at [145, 310] on div "My Event Tickets Here you can enter guest details for each ticket. Purchased ti…" at bounding box center [400, 234] width 568 height 1906
paste input "Christie Crocket <Christie.Crocket@ca.ey.com>"
type input "Christie.Crocket@ca.ey.com"
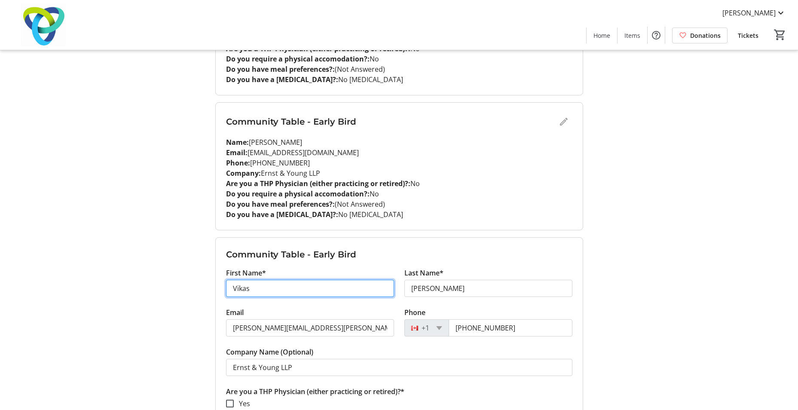
click at [244, 288] on input "Vikas" at bounding box center [310, 288] width 168 height 17
type input "Christie"
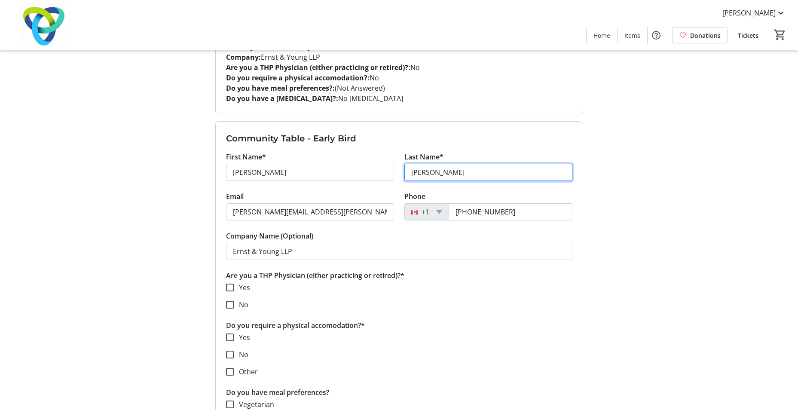
scroll to position [835, 0]
type input "Crocket"
click at [233, 301] on input "No" at bounding box center [230, 305] width 8 height 8
checkbox input "true"
click at [228, 354] on input "No" at bounding box center [230, 354] width 8 height 8
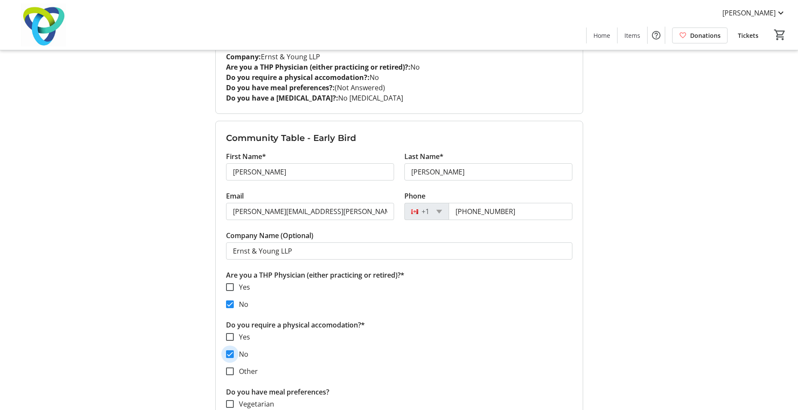
checkbox input "true"
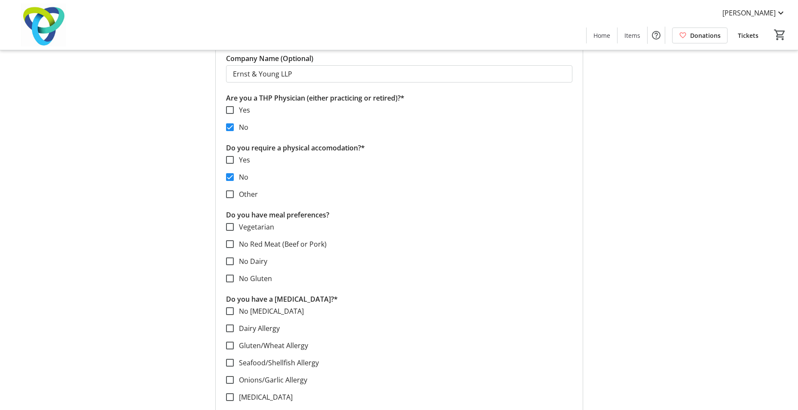
scroll to position [1026, 0]
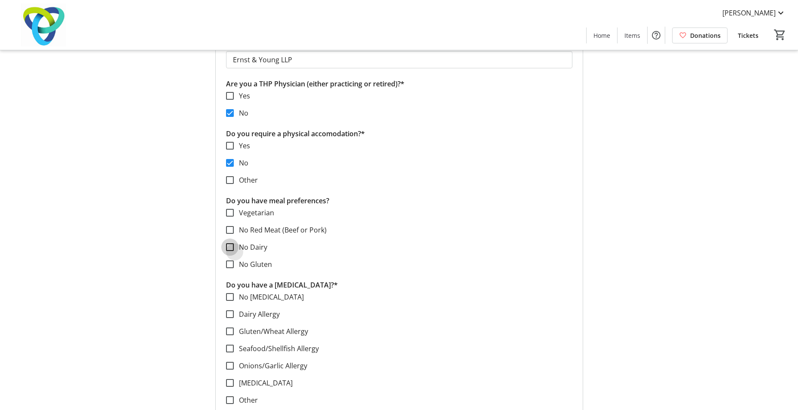
click at [231, 248] on input "No Dairy" at bounding box center [230, 247] width 8 height 8
checkbox input "true"
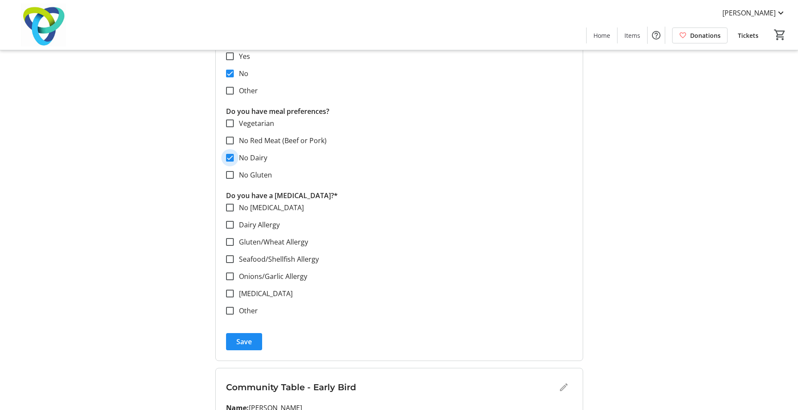
scroll to position [1116, 0]
click at [226, 229] on div at bounding box center [230, 224] width 21 height 21
checkbox input "true"
click at [241, 342] on span "Save" at bounding box center [243, 341] width 15 height 10
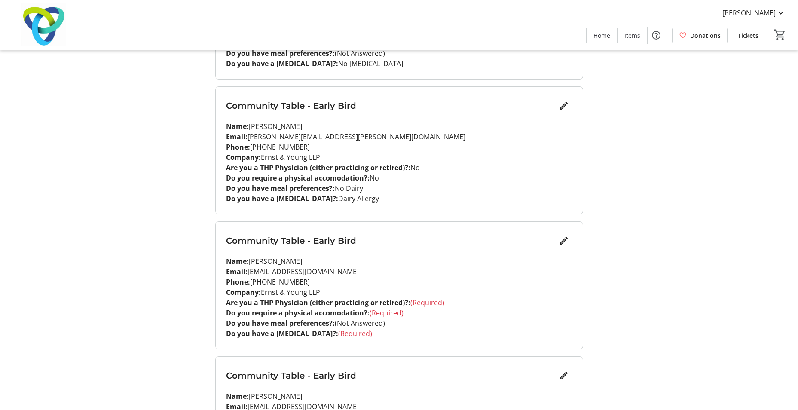
scroll to position [870, 0]
click at [565, 245] on mat-icon "Edit" at bounding box center [564, 240] width 10 height 10
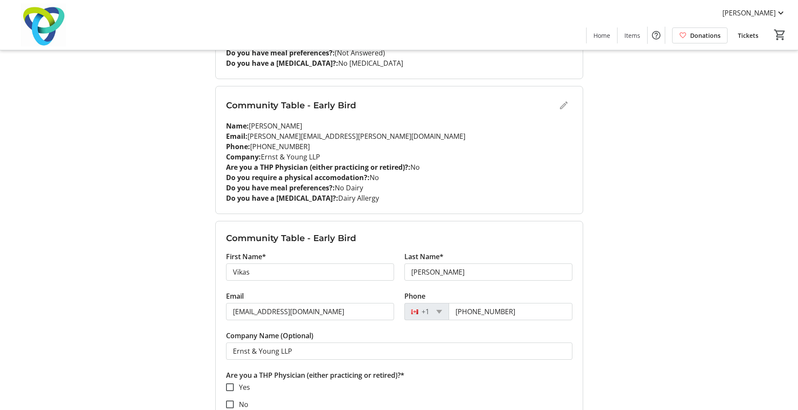
click at [298, 288] on tr-form-field "First Name* Vikas" at bounding box center [310, 272] width 168 height 40
drag, startPoint x: 257, startPoint y: 269, endPoint x: 182, endPoint y: 258, distance: 75.6
click at [182, 258] on div "My Event Tickets Here you can enter guest details for each ticket. Purchased ti…" at bounding box center [400, 83] width 568 height 1906
type input "Steve"
type input "Brar"
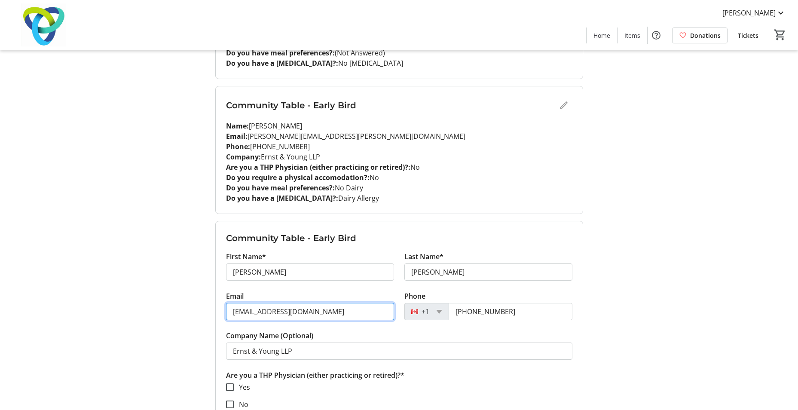
paste input "Steve.Brar@metrolinx.com <steve.brar@metrolinx.com>"
type input "steve.brar@metrolinx.com"
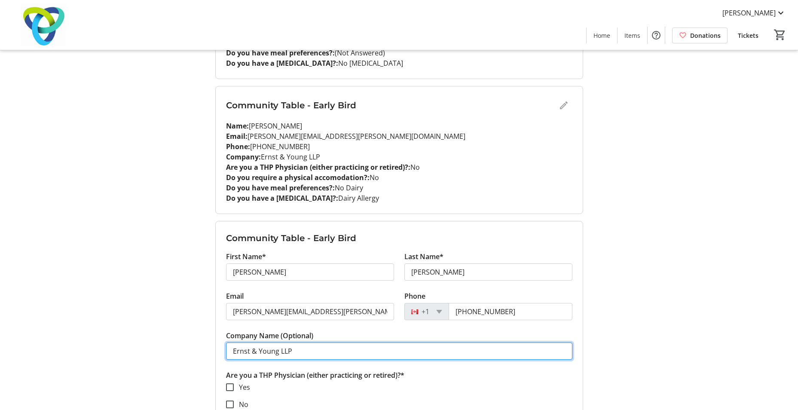
drag, startPoint x: 304, startPoint y: 347, endPoint x: 127, endPoint y: 337, distance: 176.6
click at [127, 337] on div "My Event Tickets Here you can enter guest details for each ticket. Purchased ti…" at bounding box center [400, 83] width 568 height 1906
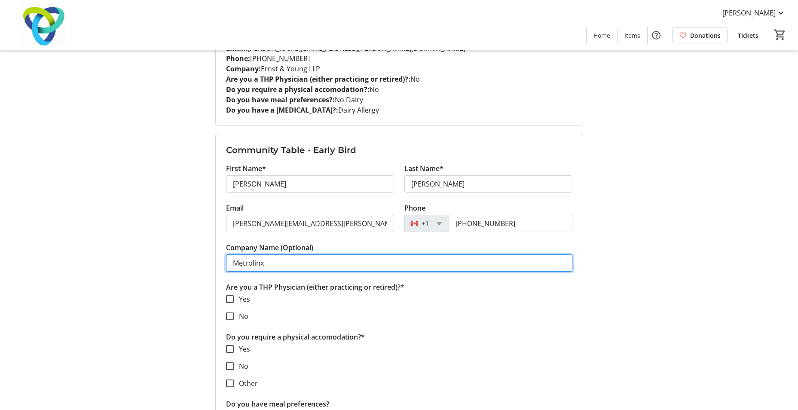
scroll to position [958, 0]
type input "Metrolinx"
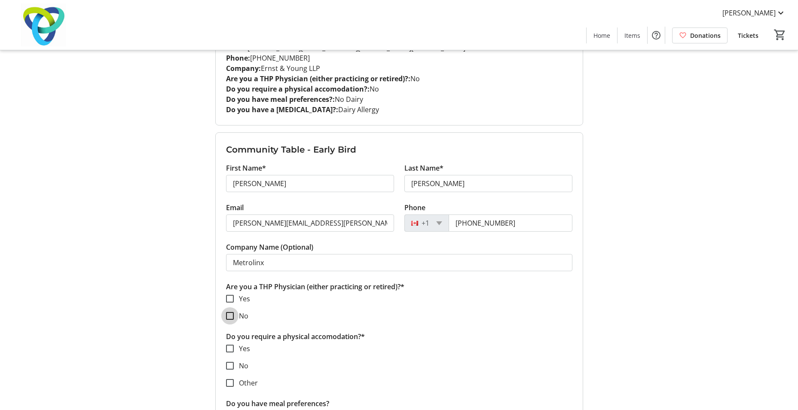
click at [230, 319] on input "No" at bounding box center [230, 316] width 8 height 8
checkbox input "true"
click at [229, 373] on div at bounding box center [230, 383] width 21 height 21
click at [230, 381] on input "Other" at bounding box center [230, 383] width 8 height 8
checkbox input "false"
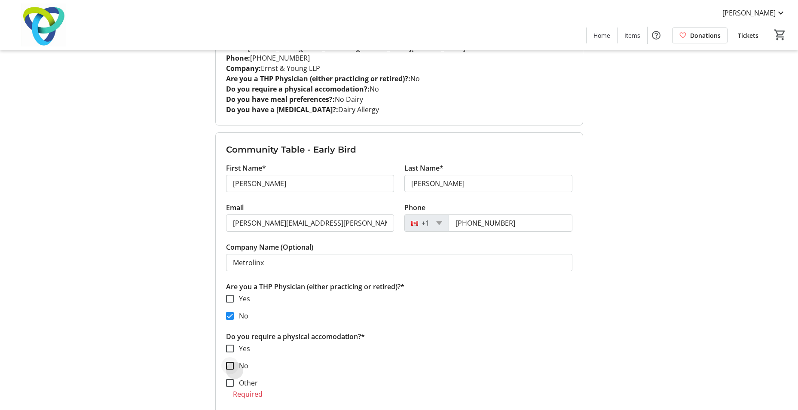
click at [232, 370] on div at bounding box center [230, 366] width 21 height 21
checkbox input "true"
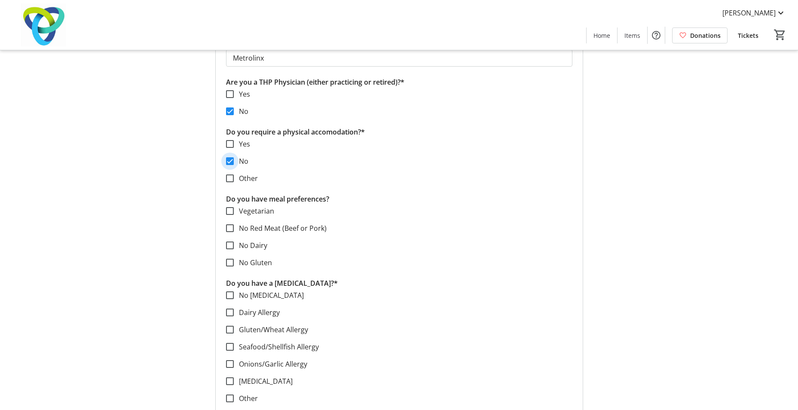
scroll to position [1164, 0]
click at [230, 296] on input "No Allergies" at bounding box center [230, 294] width 8 height 8
checkbox input "true"
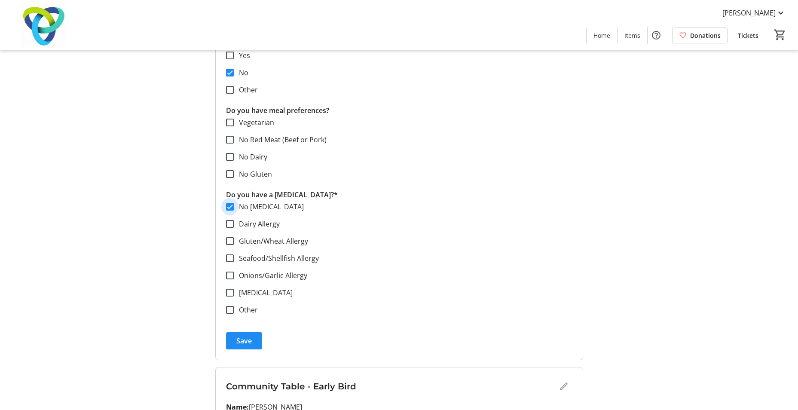
scroll to position [1252, 0]
click at [252, 343] on span "submit" at bounding box center [244, 340] width 36 height 21
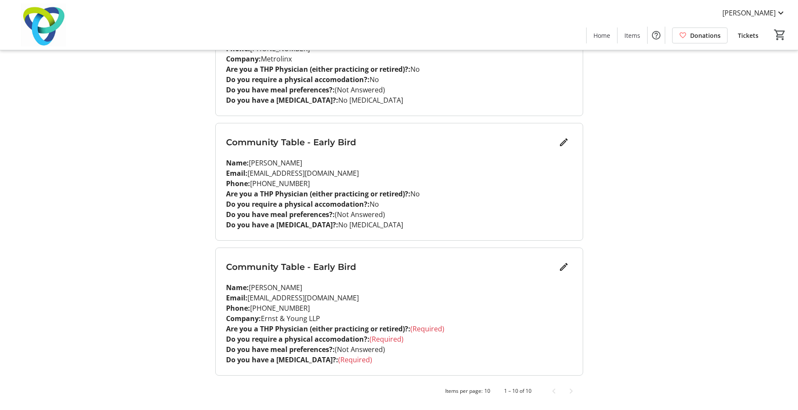
scroll to position [1071, 0]
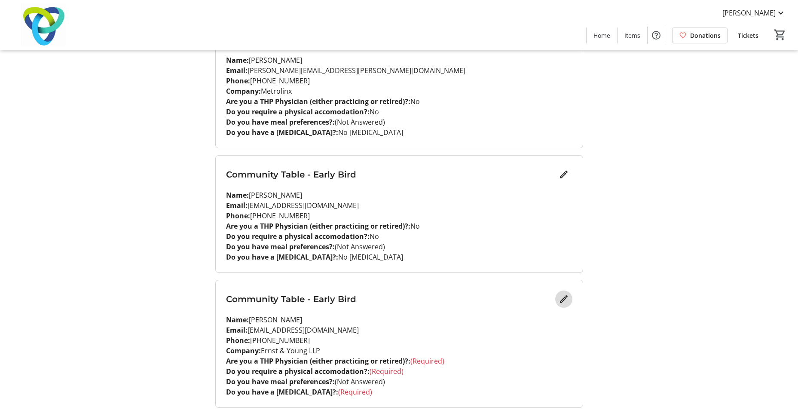
click at [563, 303] on mat-icon "Edit" at bounding box center [564, 299] width 10 height 10
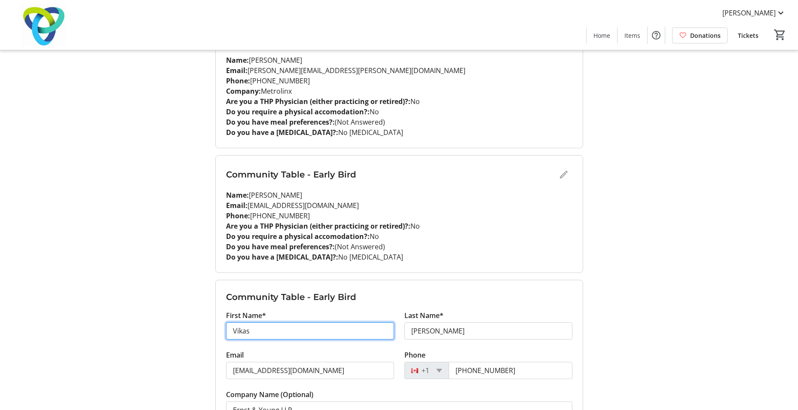
drag, startPoint x: 266, startPoint y: 335, endPoint x: 218, endPoint y: 324, distance: 49.0
type input "Candace"
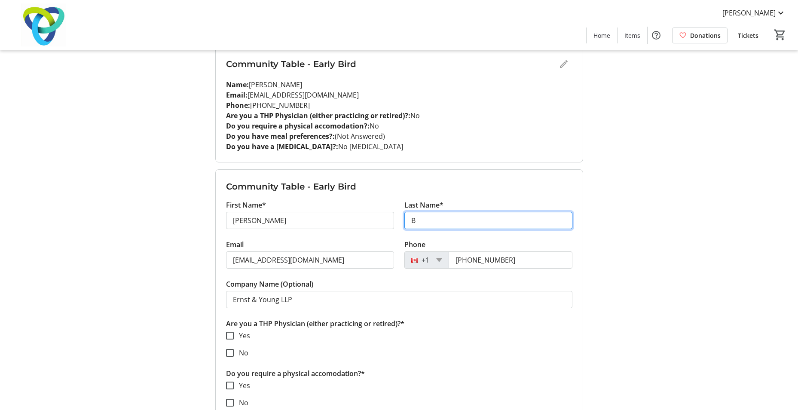
scroll to position [1182, 0]
type input "B"
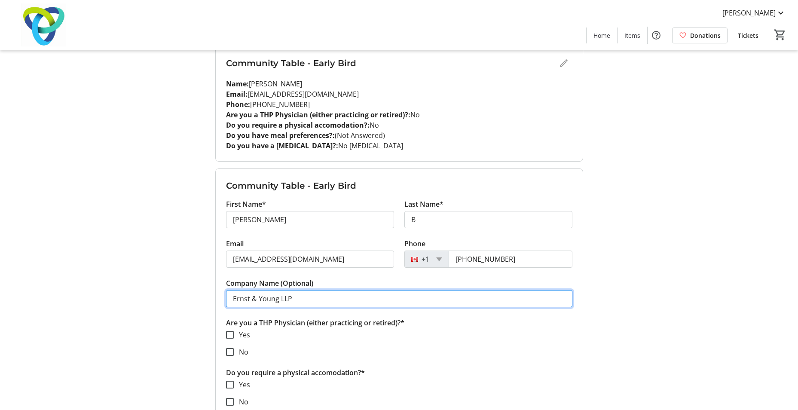
drag, startPoint x: 315, startPoint y: 307, endPoint x: 190, endPoint y: 274, distance: 128.5
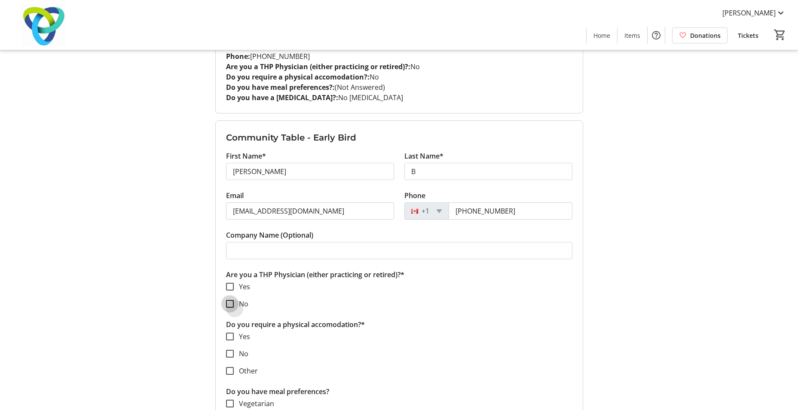
click at [231, 300] on input "No" at bounding box center [230, 304] width 8 height 8
checkbox input "true"
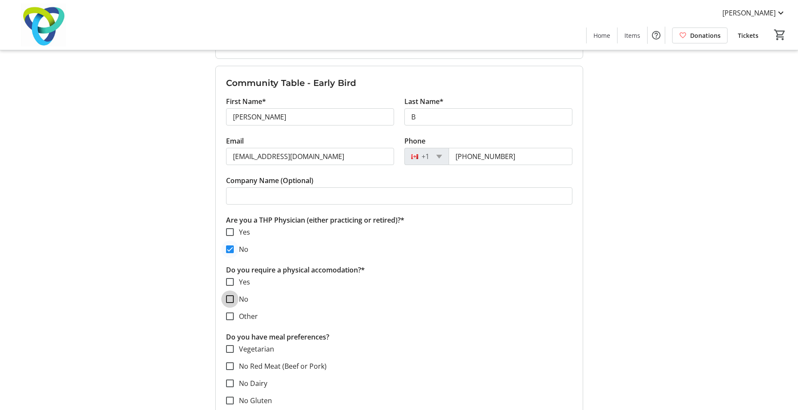
click at [231, 300] on input "No" at bounding box center [230, 299] width 8 height 8
checkbox input "true"
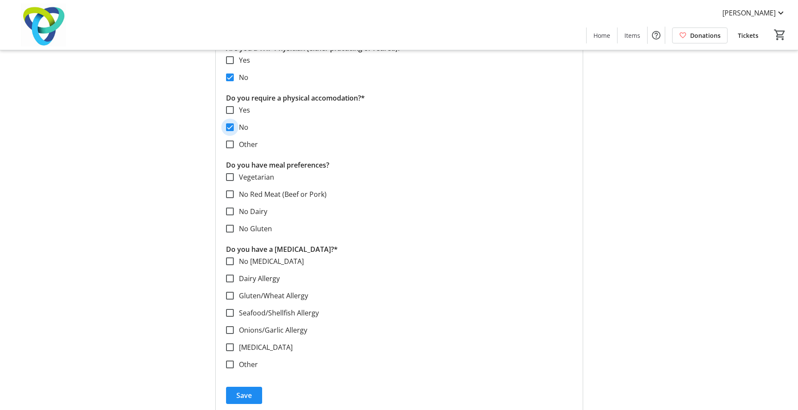
scroll to position [1457, 0]
click at [231, 262] on input "No Allergies" at bounding box center [230, 261] width 8 height 8
checkbox input "true"
click at [255, 397] on span "submit" at bounding box center [244, 395] width 36 height 21
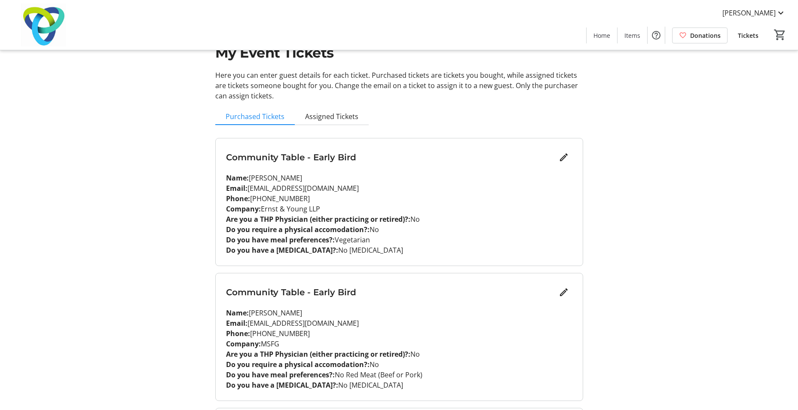
scroll to position [0, 0]
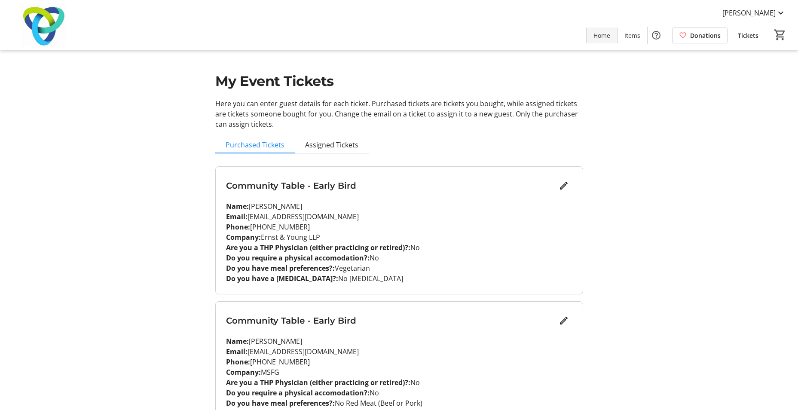
click at [606, 37] on span "Home" at bounding box center [602, 35] width 17 height 9
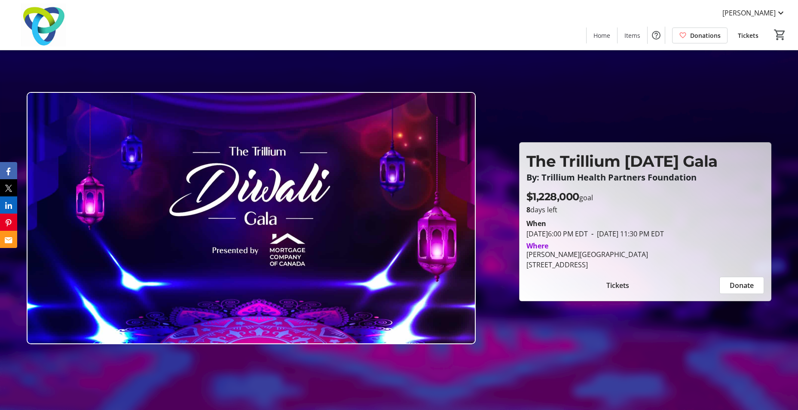
click at [744, 285] on span "Donate" at bounding box center [742, 285] width 24 height 10
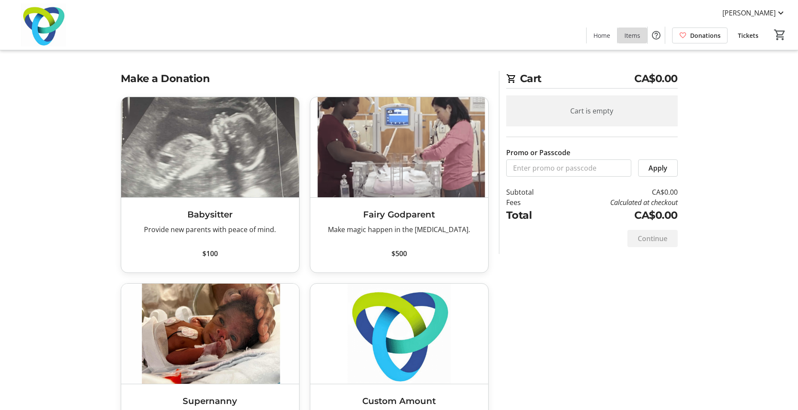
click at [633, 37] on span "Items" at bounding box center [633, 35] width 16 height 9
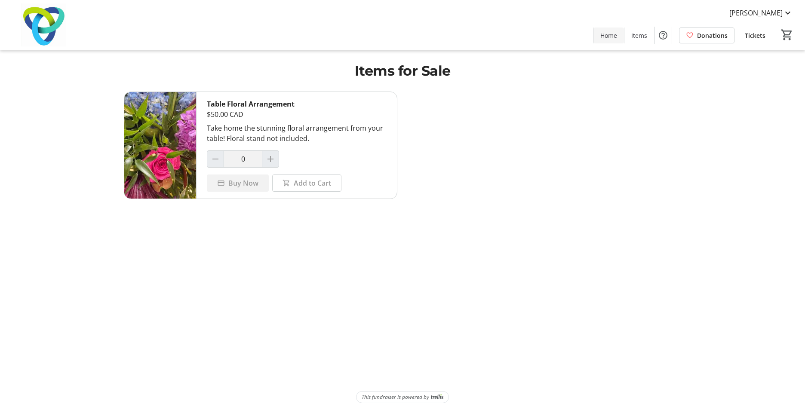
click at [605, 41] on span at bounding box center [608, 35] width 31 height 21
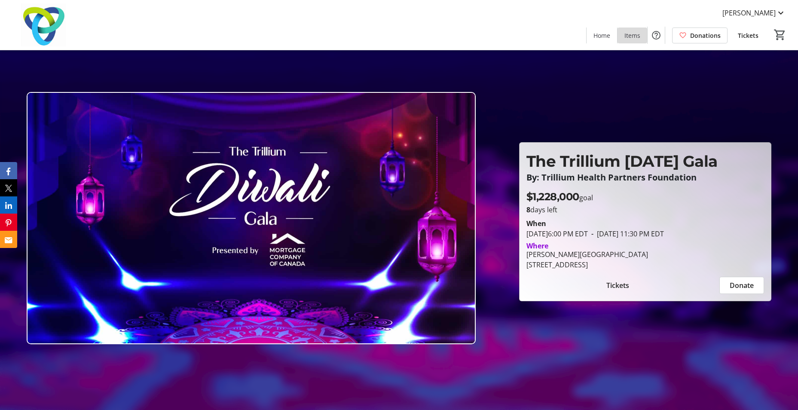
click at [637, 36] on span "Items" at bounding box center [633, 35] width 16 height 9
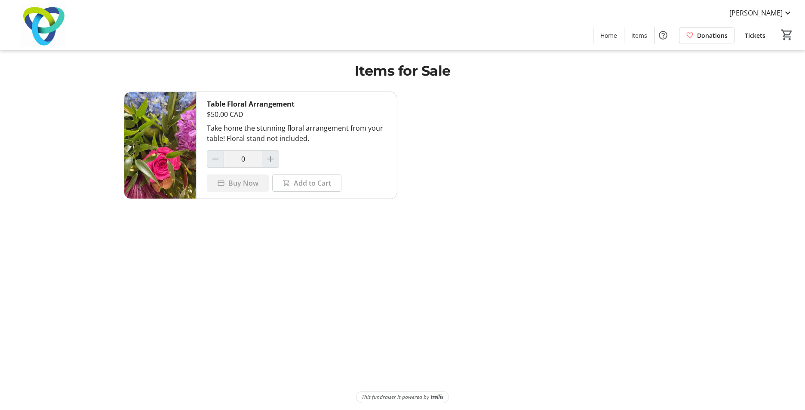
click at [267, 160] on div at bounding box center [270, 158] width 17 height 17
click at [252, 177] on div "Buy Now" at bounding box center [238, 183] width 62 height 17
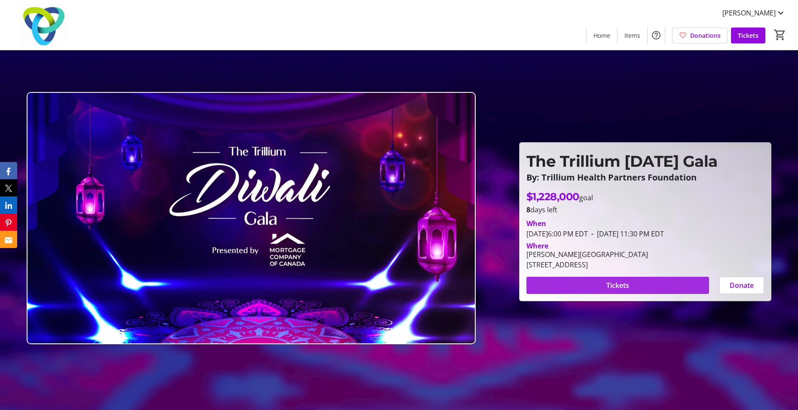
click at [601, 279] on span at bounding box center [618, 285] width 183 height 21
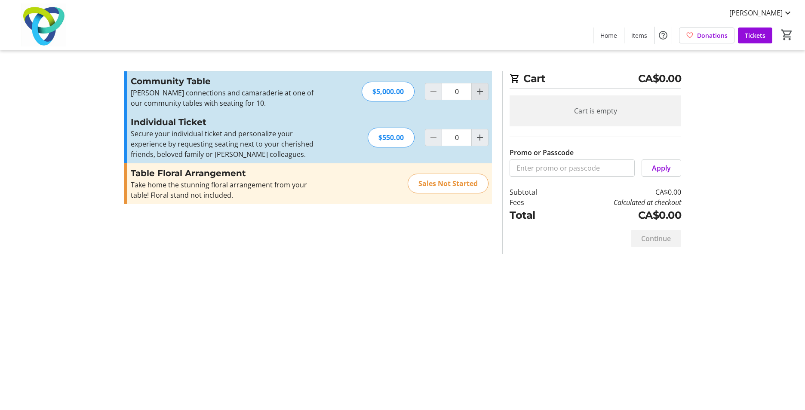
click at [479, 93] on mat-icon "Increment by one" at bounding box center [480, 91] width 10 height 10
type input "1"
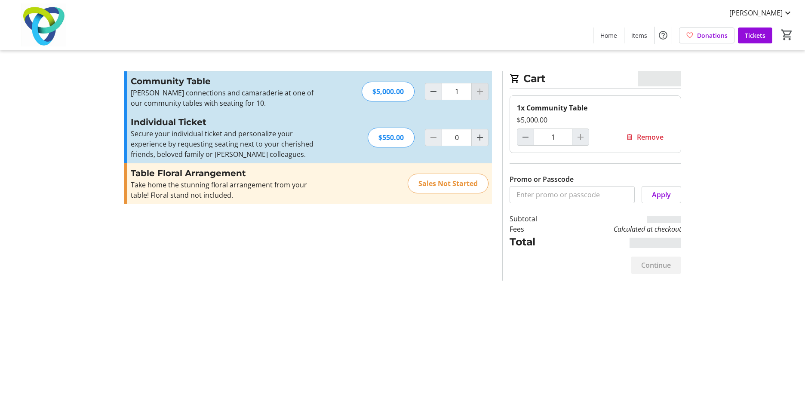
click at [479, 93] on div at bounding box center [479, 91] width 17 height 17
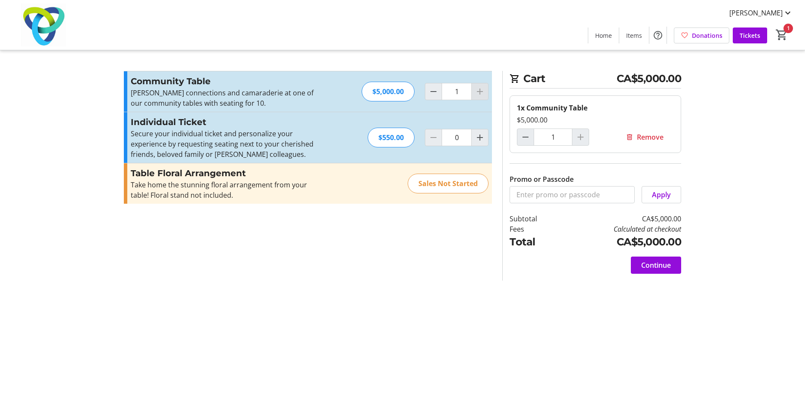
click at [479, 93] on div at bounding box center [479, 91] width 17 height 17
